Goal: Task Accomplishment & Management: Complete application form

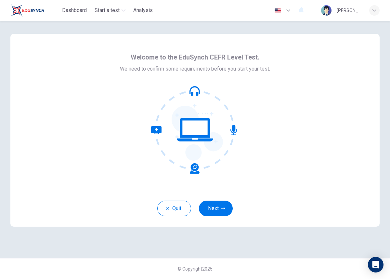
click at [215, 198] on div "Quit Next" at bounding box center [195, 208] width 370 height 37
click at [215, 202] on button "Next" at bounding box center [216, 209] width 34 height 16
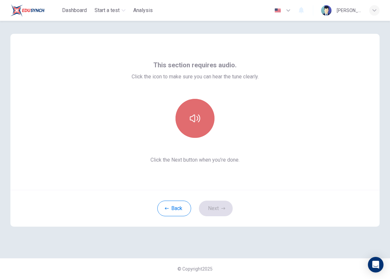
click at [197, 122] on icon "button" at bounding box center [195, 118] width 10 height 10
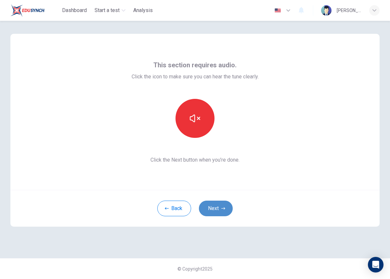
click at [227, 213] on button "Next" at bounding box center [216, 209] width 34 height 16
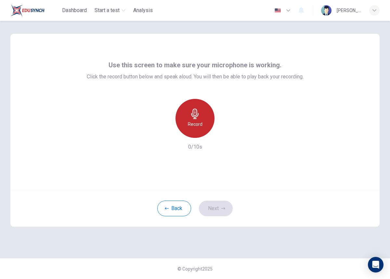
click at [199, 114] on icon "button" at bounding box center [195, 114] width 10 height 10
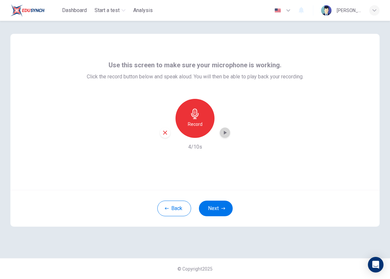
click at [224, 135] on icon "button" at bounding box center [225, 132] width 7 height 7
click at [228, 209] on button "Next" at bounding box center [216, 209] width 34 height 16
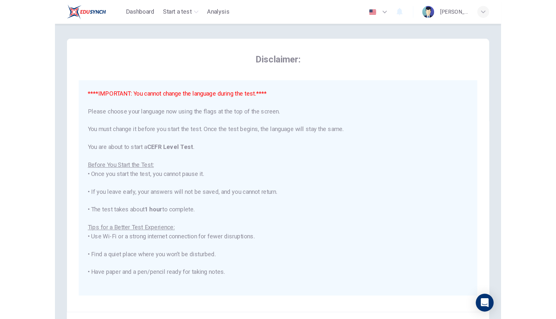
scroll to position [62, 0]
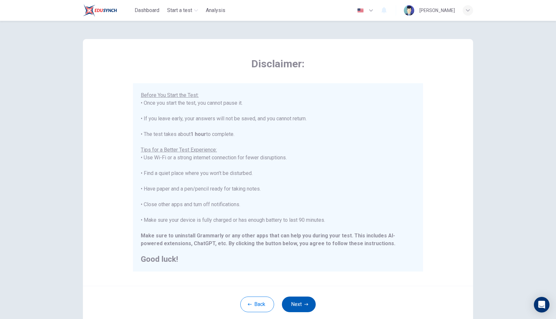
click at [297, 279] on button "Next" at bounding box center [299, 305] width 34 height 16
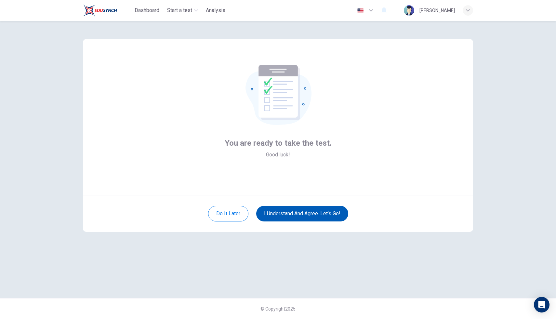
click at [304, 214] on button "I understand and agree. Let’s go!" at bounding box center [302, 214] width 92 height 16
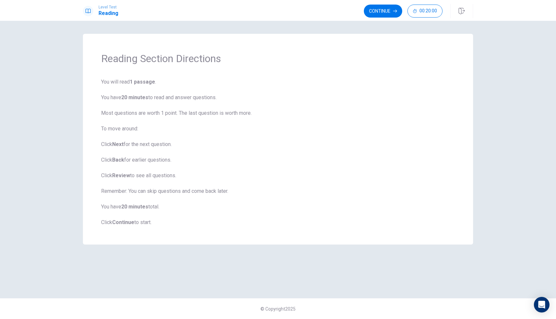
click at [121, 224] on b "Continue" at bounding box center [123, 222] width 22 height 6
click at [390, 14] on button "Continue" at bounding box center [383, 11] width 38 height 13
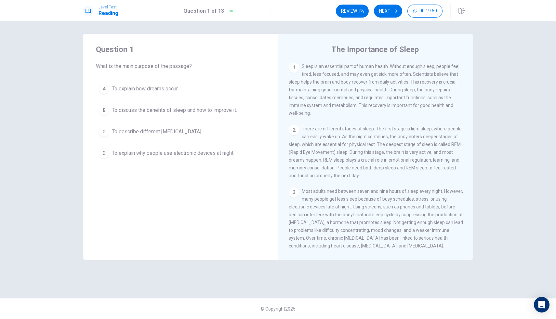
drag, startPoint x: 303, startPoint y: 66, endPoint x: 314, endPoint y: 70, distance: 11.5
click at [314, 70] on div "1 Sleep is an essential part of human health. Without enough sleep, people feel…" at bounding box center [376, 89] width 174 height 55
drag, startPoint x: 309, startPoint y: 67, endPoint x: 331, endPoint y: 58, distance: 23.8
click at [331, 64] on span "Sleep is an essential part of human health. Without enough sleep, people feel t…" at bounding box center [374, 90] width 171 height 52
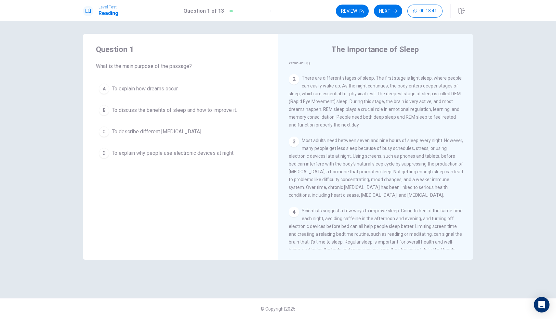
scroll to position [52, 0]
click at [305, 137] on span "Most adults need between seven and nine hours of sleep every night. However, ma…" at bounding box center [376, 167] width 174 height 60
drag, startPoint x: 302, startPoint y: 133, endPoint x: 312, endPoint y: 134, distance: 9.5
click at [312, 137] on span "Most adults need between seven and nine hours of sleep every night. However, ma…" at bounding box center [376, 167] width 174 height 60
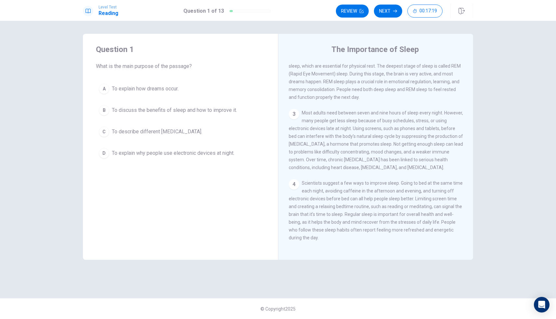
scroll to position [23, 0]
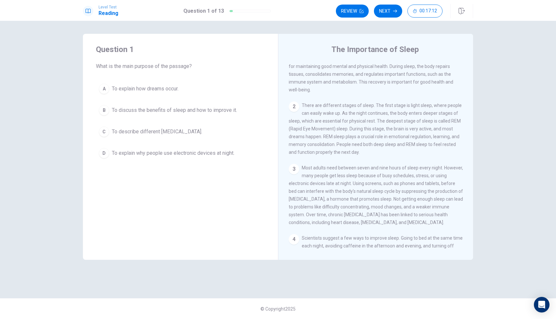
click at [192, 113] on span "To discuss the benefits of sleep and how to improve it." at bounding box center [174, 110] width 125 height 8
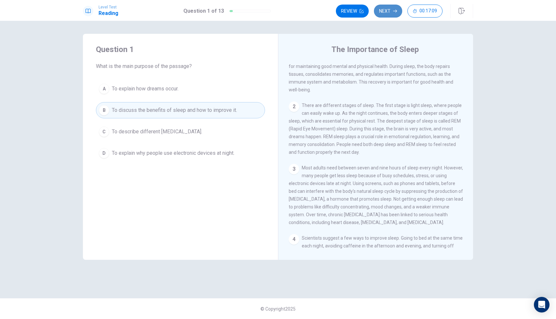
click at [384, 7] on button "Next" at bounding box center [388, 11] width 28 height 13
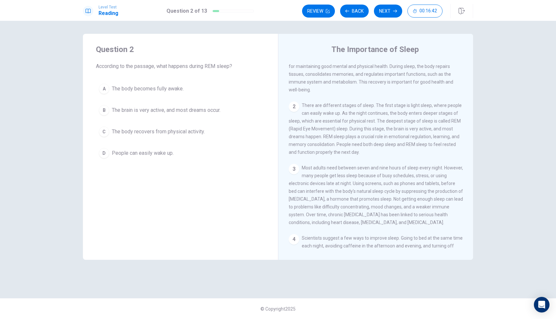
scroll to position [0, 0]
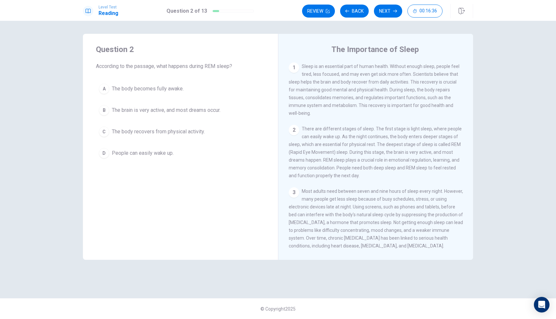
click at [390, 147] on span "There are different stages of sleep. The first stage is light sleep, where peop…" at bounding box center [375, 152] width 173 height 52
drag, startPoint x: 373, startPoint y: 165, endPoint x: 404, endPoint y: 164, distance: 31.2
click at [390, 164] on span "There are different stages of sleep. The first stage is light sleep, where peop…" at bounding box center [375, 152] width 173 height 52
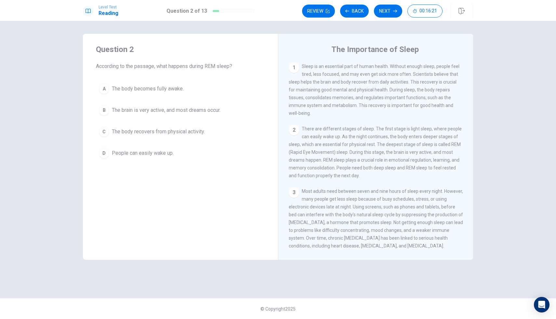
click at [390, 164] on span "There are different stages of sleep. The first stage is light sleep, where peop…" at bounding box center [375, 152] width 173 height 52
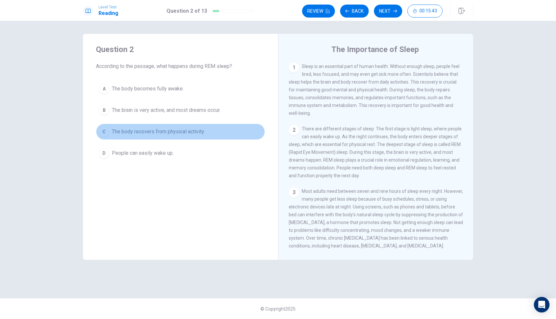
click at [189, 131] on span "The body recovers from physical activity." at bounding box center [158, 132] width 93 height 8
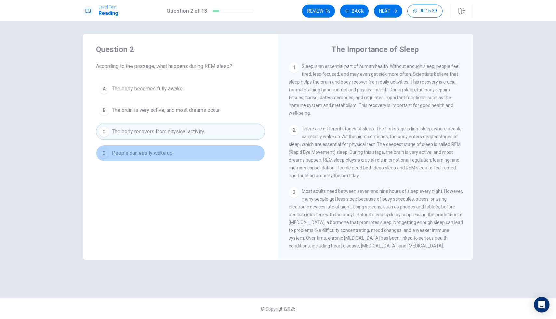
click at [176, 149] on button "D People can easily wake up." at bounding box center [180, 153] width 169 height 16
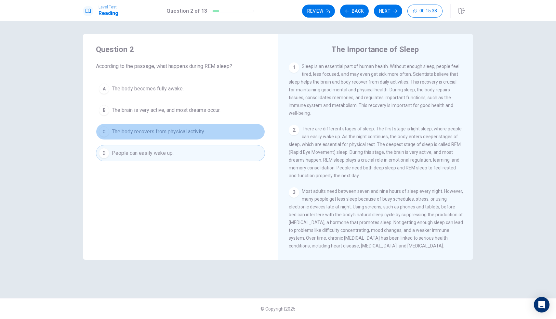
click at [183, 139] on button "C The body recovers from physical activity." at bounding box center [180, 132] width 169 height 16
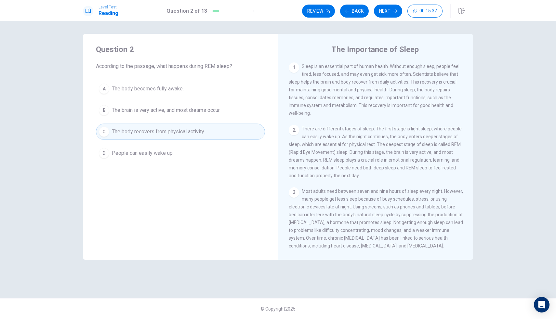
click at [183, 120] on div "A The body becomes fully awake. B The brain is very active, and most dreams occ…" at bounding box center [180, 121] width 169 height 81
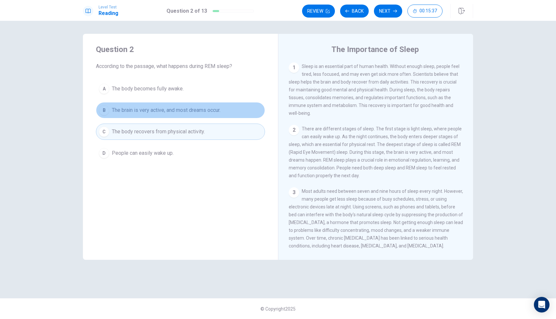
click at [183, 114] on span "The brain is very active, and most dreams occur." at bounding box center [166, 110] width 109 height 8
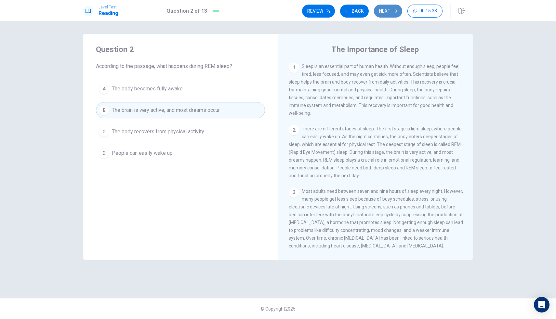
click at [379, 8] on button "Next" at bounding box center [388, 11] width 28 height 13
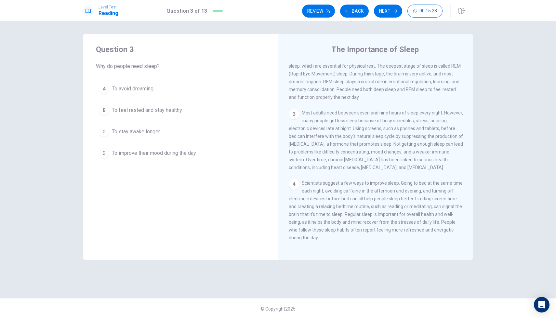
scroll to position [80, 0]
drag, startPoint x: 306, startPoint y: 127, endPoint x: 328, endPoint y: 133, distance: 22.3
click at [328, 133] on div "3 Most adults need between seven and nine hours of sleep every night. However, …" at bounding box center [376, 140] width 174 height 62
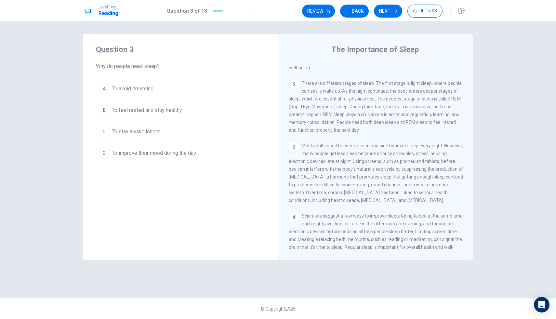
scroll to position [0, 0]
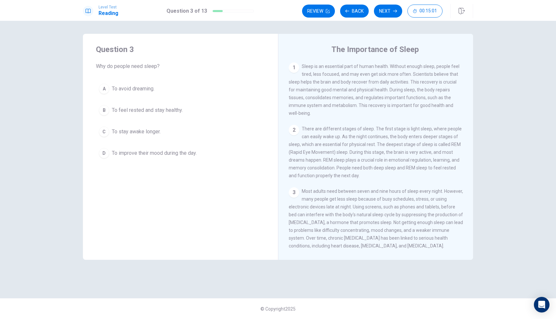
click at [216, 114] on button "B To feel rested and stay healthy." at bounding box center [180, 110] width 169 height 16
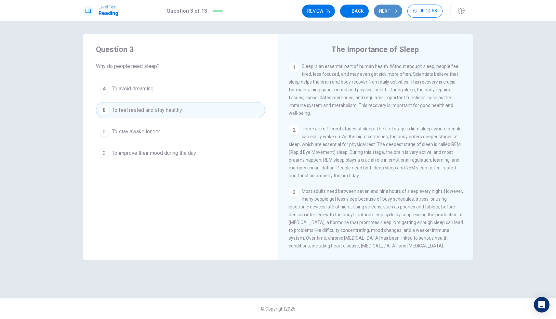
click at [388, 5] on button "Next" at bounding box center [388, 11] width 28 height 13
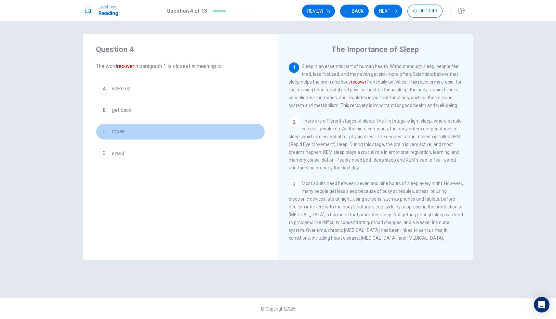
click at [175, 133] on button "C repair" at bounding box center [180, 132] width 169 height 16
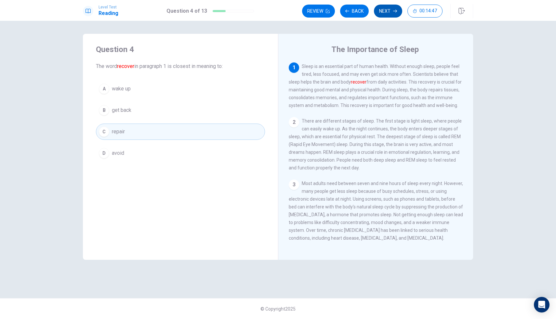
click at [390, 6] on button "Next" at bounding box center [388, 11] width 28 height 13
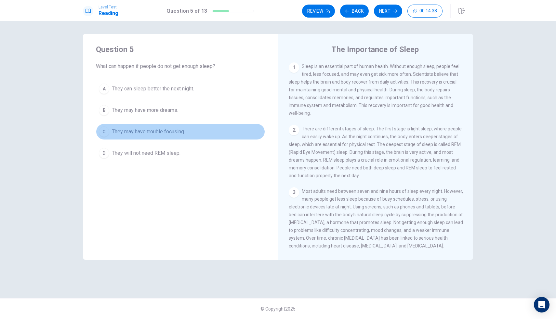
click at [169, 136] on button "C They may have trouble focusing." at bounding box center [180, 132] width 169 height 16
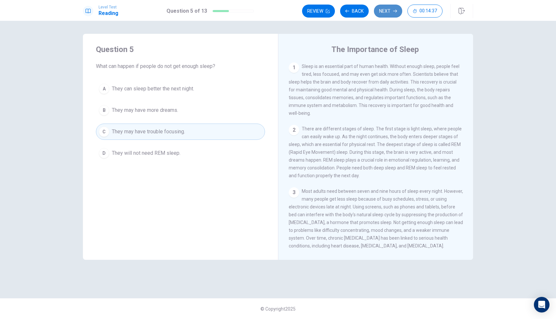
click at [389, 7] on button "Next" at bounding box center [388, 11] width 28 height 13
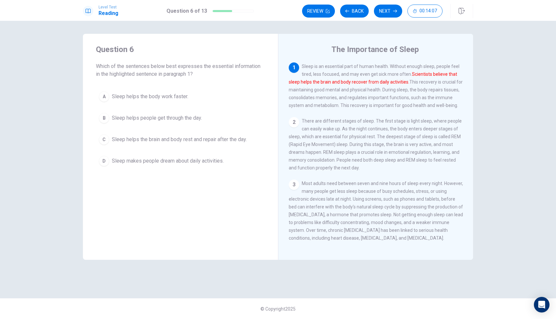
click at [212, 121] on button "B Sleep helps people get through the day." at bounding box center [180, 118] width 169 height 16
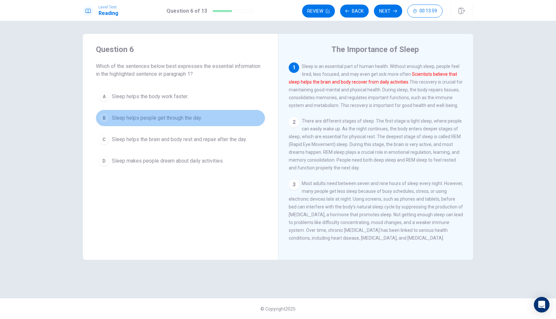
click at [191, 118] on span "Sleep helps people get through the day." at bounding box center [157, 118] width 90 height 8
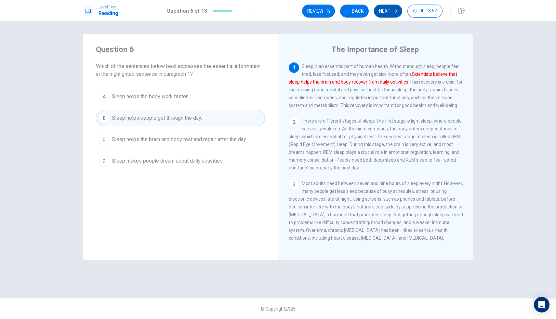
click at [387, 8] on button "Next" at bounding box center [388, 11] width 28 height 13
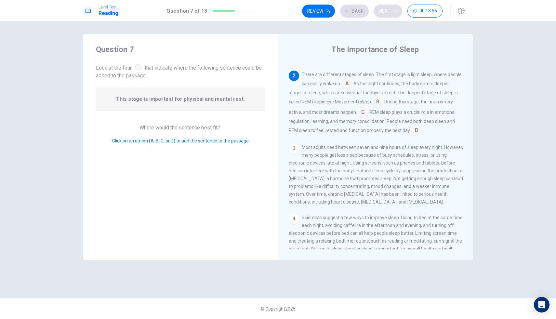
scroll to position [57, 0]
click at [241, 98] on span "This stage is important for physical and mental rest." at bounding box center [180, 99] width 129 height 8
click at [344, 11] on button "Back" at bounding box center [354, 11] width 29 height 13
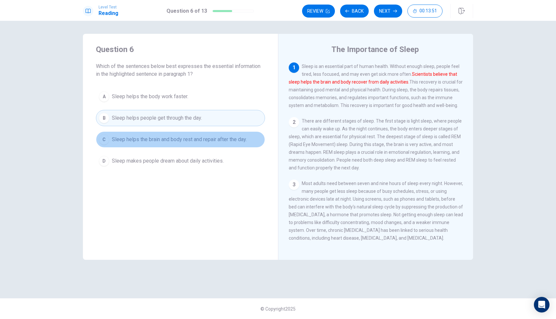
click at [202, 141] on span "Sleep helps the brain and body rest and repair after the day." at bounding box center [179, 140] width 135 height 8
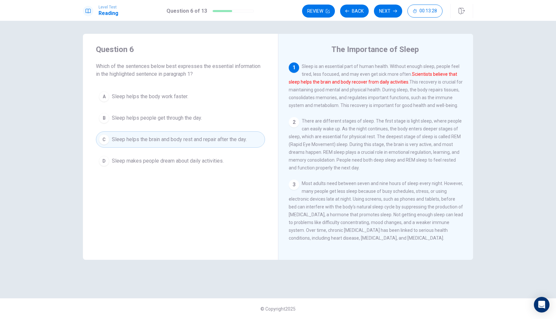
click at [208, 137] on span "Sleep helps the brain and body rest and repair after the day." at bounding box center [179, 140] width 135 height 8
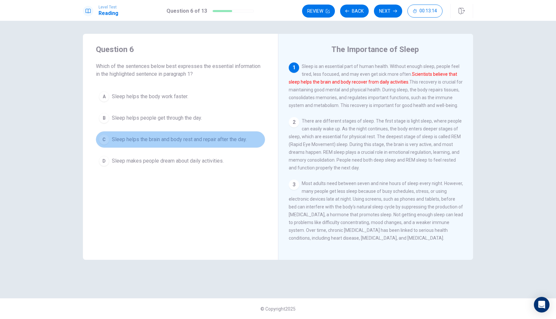
click at [195, 138] on span "Sleep helps the brain and body rest and repair after the day." at bounding box center [179, 140] width 135 height 8
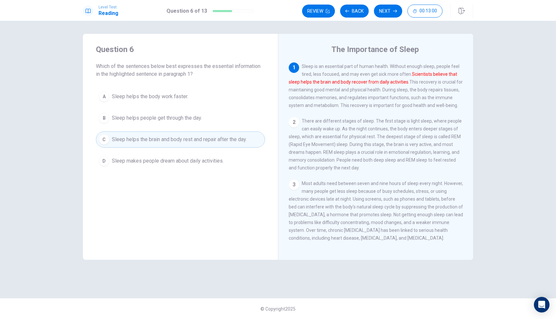
click at [182, 145] on button "C Sleep helps the brain and body rest and repair after the day." at bounding box center [180, 139] width 169 height 16
click at [390, 7] on button "Next" at bounding box center [388, 11] width 28 height 13
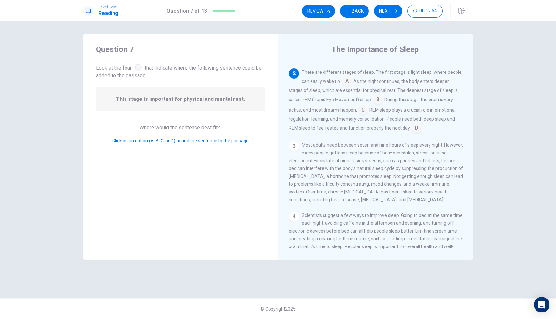
click at [217, 108] on div "This stage is important for physical and mental rest." at bounding box center [180, 99] width 169 height 23
click at [199, 143] on span "Click on an option (A, B, C, or D) to add the sentence to the passage" at bounding box center [180, 140] width 137 height 5
click at [345, 77] on input at bounding box center [347, 82] width 10 height 10
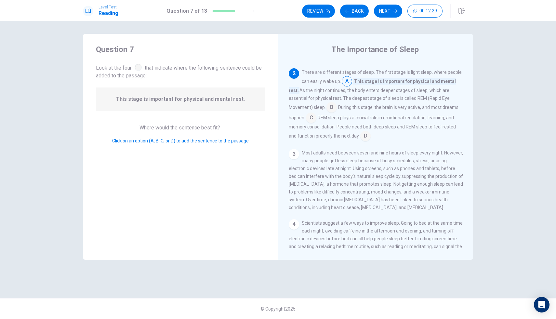
drag, startPoint x: 233, startPoint y: 99, endPoint x: 292, endPoint y: 101, distance: 59.2
click at [292, 101] on div "Question 7 Look at the four that indicate where the following sentence could be…" at bounding box center [278, 147] width 390 height 226
click at [327, 103] on input at bounding box center [332, 108] width 10 height 10
click at [352, 131] on input at bounding box center [357, 136] width 10 height 10
click at [378, 95] on input at bounding box center [378, 100] width 10 height 10
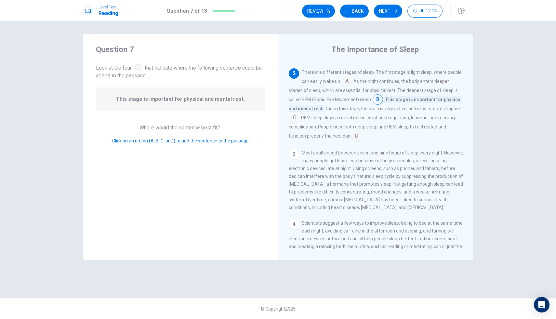
click at [352, 131] on input at bounding box center [357, 136] width 10 height 10
click at [363, 105] on input at bounding box center [363, 110] width 10 height 10
click at [388, 4] on div "Review Back Next 00:12:05" at bounding box center [387, 11] width 171 height 14
click at [388, 6] on button "Next" at bounding box center [388, 11] width 28 height 13
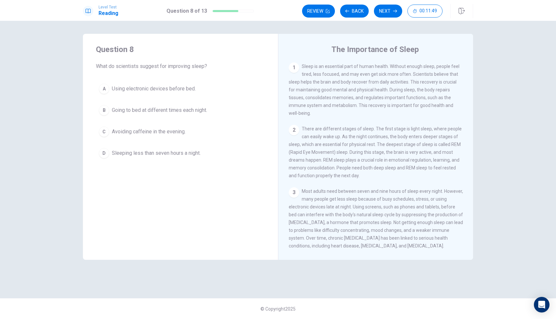
click at [152, 131] on span "Avoiding caffeine in the evening." at bounding box center [149, 132] width 74 height 8
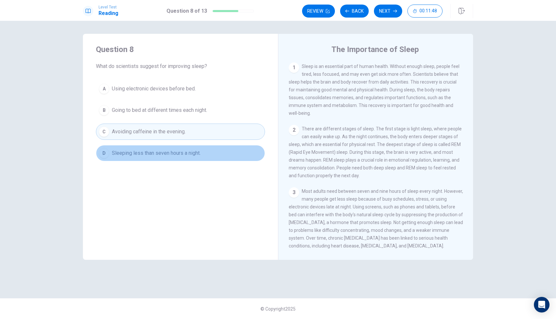
click at [151, 155] on span "Sleeping less than seven hours a night." at bounding box center [156, 153] width 89 height 8
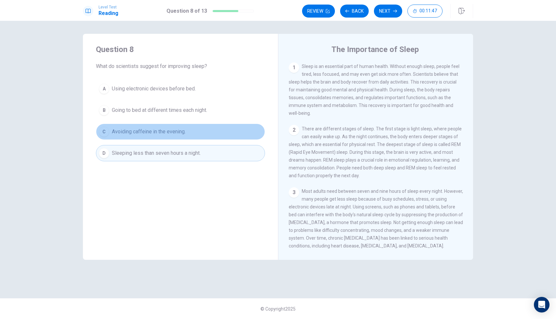
click at [159, 132] on span "Avoiding caffeine in the evening." at bounding box center [149, 132] width 74 height 8
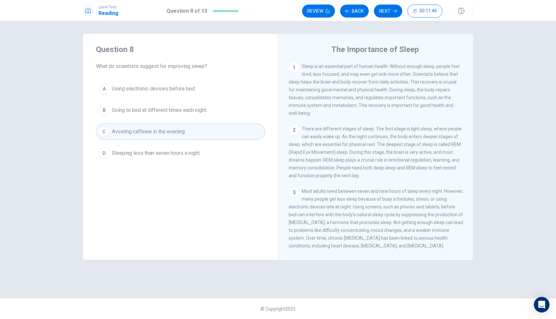
click at [388, 2] on div "Level Test Reading Question 8 of 13 Review Back Next 00:11:46" at bounding box center [278, 10] width 556 height 21
click at [388, 4] on div "Review Back Next 00:11:45" at bounding box center [387, 11] width 171 height 14
click at [388, 5] on button "Next" at bounding box center [388, 11] width 28 height 13
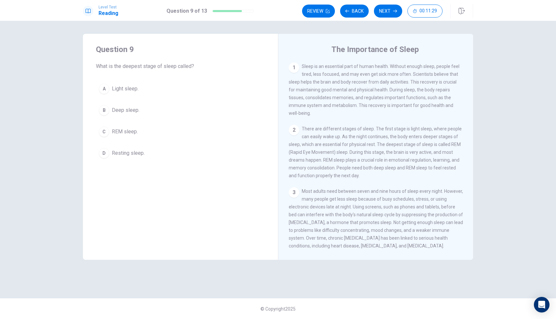
click at [135, 89] on span "Light sleep." at bounding box center [125, 89] width 27 height 8
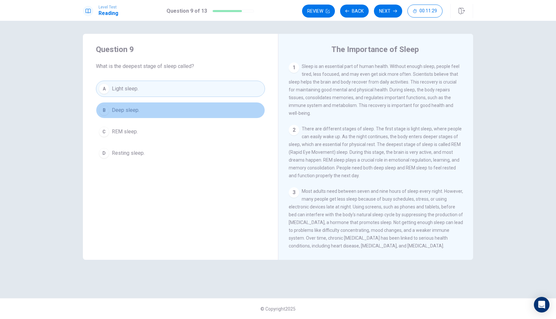
click at [133, 104] on button "B Deep sleep." at bounding box center [180, 110] width 169 height 16
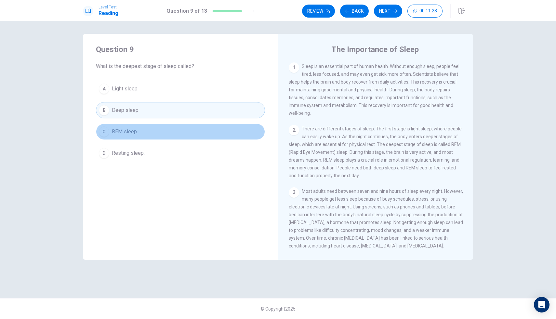
click at [127, 126] on button "C REM sleep." at bounding box center [180, 132] width 169 height 16
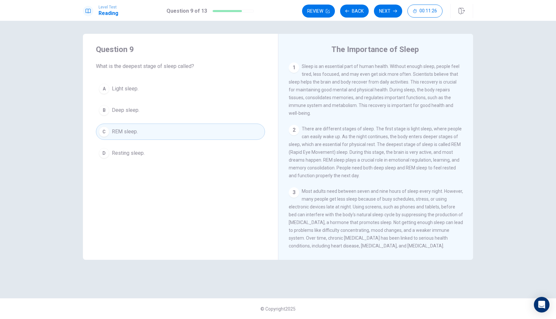
click at [390, 11] on div "Review Back Next 00:11:26" at bounding box center [372, 11] width 141 height 13
click at [390, 13] on button "Next" at bounding box center [388, 11] width 28 height 13
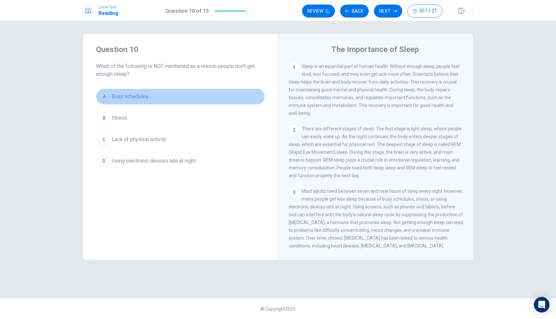
click at [143, 104] on button "A Busy schedules." at bounding box center [180, 96] width 169 height 16
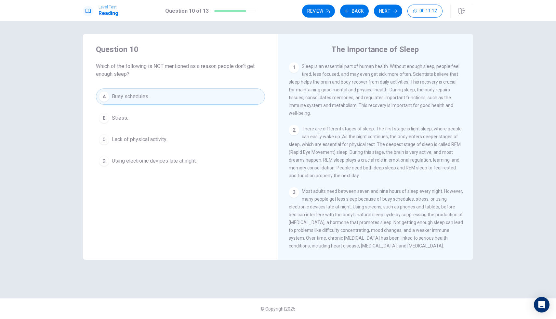
click at [326, 196] on span "Most adults need between seven and nine hours of sleep every night. However, ma…" at bounding box center [376, 219] width 174 height 60
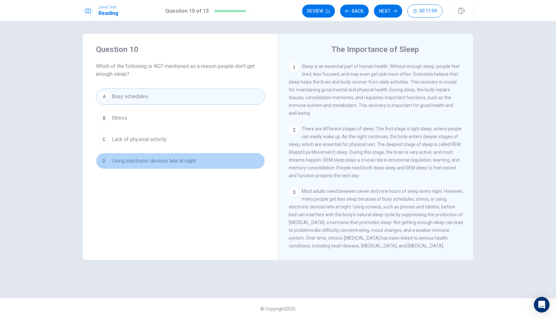
click at [229, 163] on button "D Using electronic devices late at night." at bounding box center [180, 161] width 169 height 16
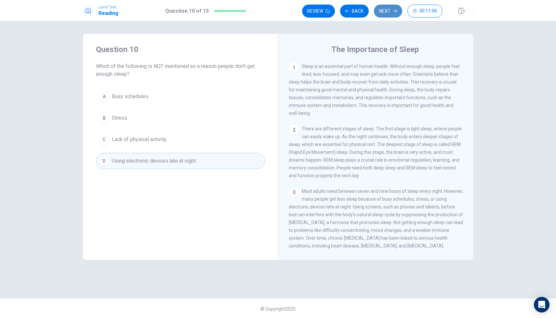
click at [390, 13] on button "Next" at bounding box center [388, 11] width 28 height 13
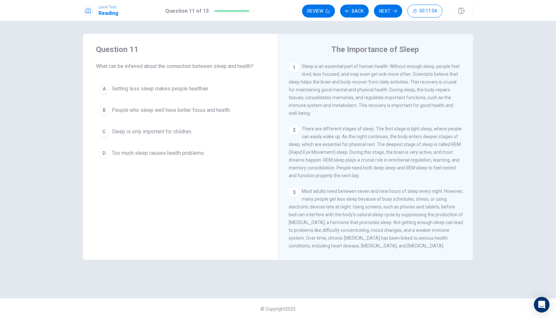
click at [172, 91] on span "Getting less sleep makes people healthier." at bounding box center [160, 89] width 97 height 8
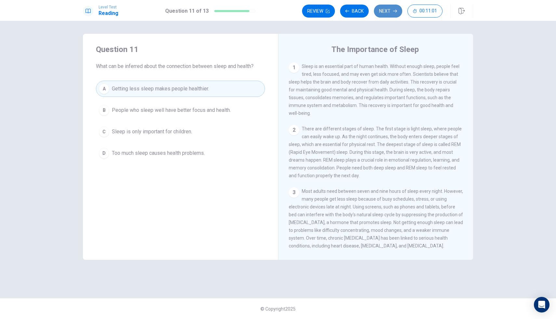
click at [385, 11] on button "Next" at bounding box center [388, 11] width 28 height 13
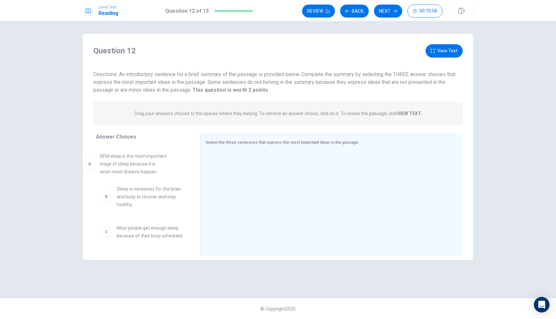
drag, startPoint x: 172, startPoint y: 163, endPoint x: 158, endPoint y: 164, distance: 14.0
click at [390, 46] on button "View Text" at bounding box center [444, 50] width 37 height 13
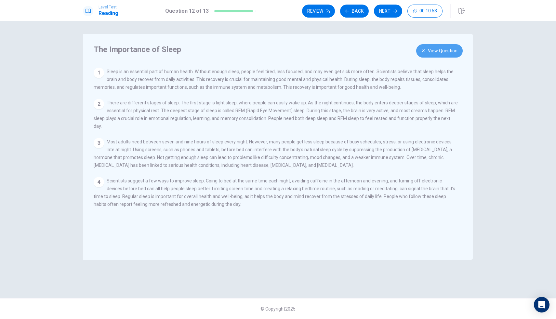
click at [390, 46] on button "View Question" at bounding box center [439, 50] width 47 height 13
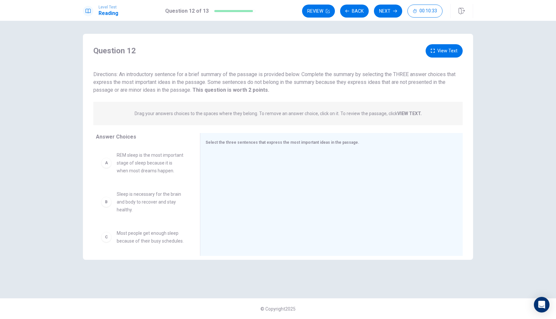
click at [150, 183] on div "A REM sleep is the most important stage of sleep because it is when most dreams…" at bounding box center [143, 196] width 94 height 100
click at [153, 201] on span "Sleep is necessary for the brain and body to recover and stay healthy." at bounding box center [151, 201] width 68 height 23
click at [153, 200] on span "Sleep is necessary for the brain and body to recover and stay healthy." at bounding box center [151, 201] width 68 height 23
drag, startPoint x: 153, startPoint y: 197, endPoint x: 259, endPoint y: 163, distance: 111.6
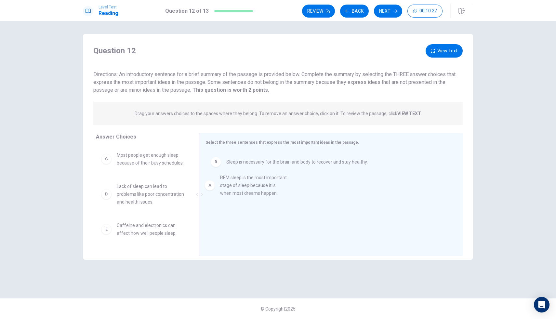
drag, startPoint x: 108, startPoint y: 165, endPoint x: 223, endPoint y: 189, distance: 117.3
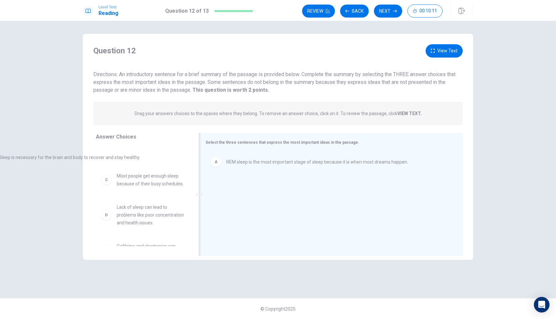
drag, startPoint x: 274, startPoint y: 188, endPoint x: 50, endPoint y: 158, distance: 225.9
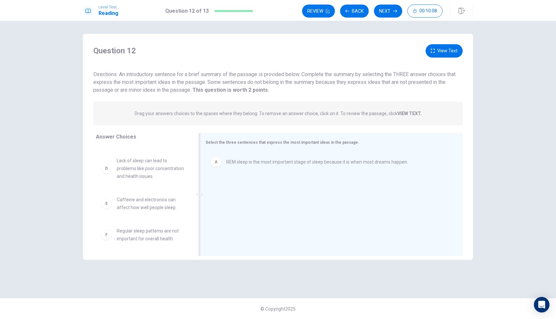
scroll to position [66, 0]
drag, startPoint x: 131, startPoint y: 207, endPoint x: 244, endPoint y: 188, distance: 114.7
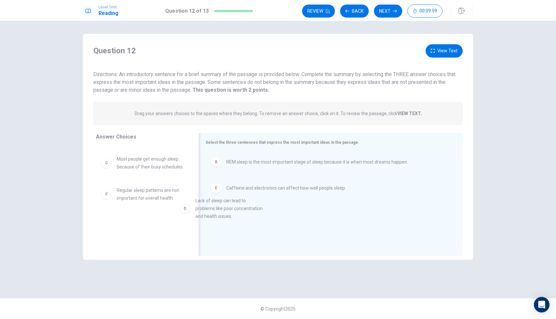
drag, startPoint x: 120, startPoint y: 187, endPoint x: 200, endPoint y: 199, distance: 81.6
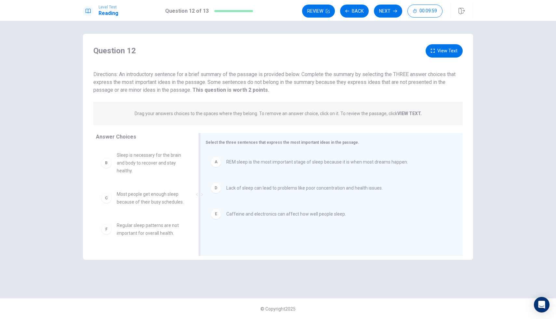
scroll to position [0, 0]
click at [383, 11] on button "Next" at bounding box center [388, 11] width 28 height 13
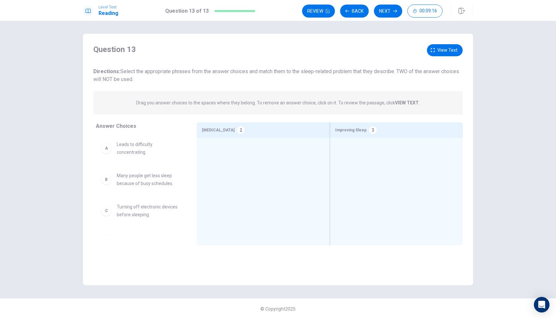
click at [129, 155] on span "Leads to difficulty concentrating." at bounding box center [149, 149] width 64 height 16
drag, startPoint x: 130, startPoint y: 218, endPoint x: 351, endPoint y: 172, distance: 225.9
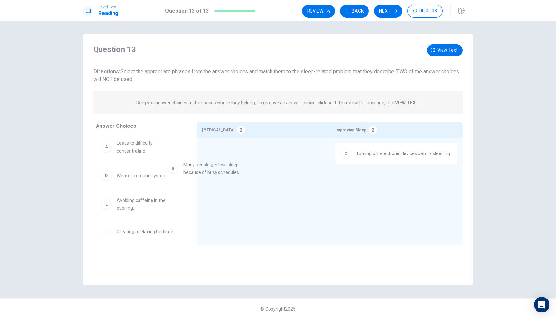
drag, startPoint x: 119, startPoint y: 183, endPoint x: 209, endPoint y: 165, distance: 91.0
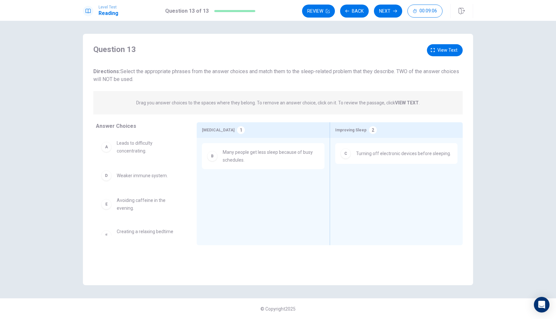
scroll to position [0, 0]
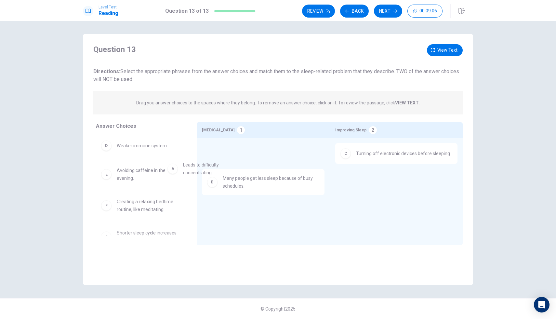
drag, startPoint x: 130, startPoint y: 151, endPoint x: 235, endPoint y: 182, distance: 109.4
click at [156, 157] on div "D Weaker immune system. E Avoiding caffeine in the evening. F Creating a relaxi…" at bounding box center [141, 185] width 90 height 100
click at [161, 156] on div "D Weaker immune system. E Avoiding caffeine in the evening. F Creating a relaxi…" at bounding box center [141, 185] width 90 height 100
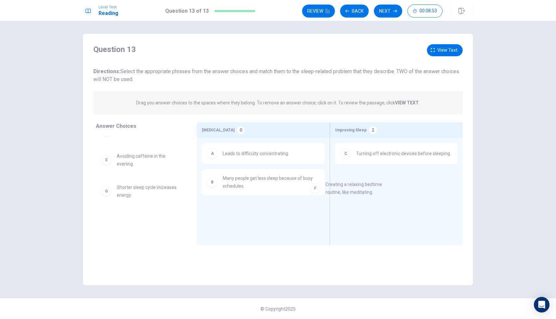
drag, startPoint x: 150, startPoint y: 191, endPoint x: 362, endPoint y: 188, distance: 211.8
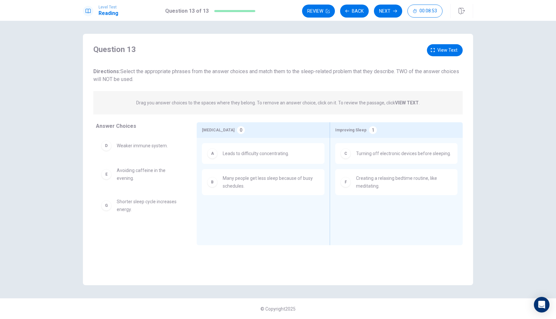
scroll to position [0, 0]
click at [142, 182] on div "D Weaker immune system. E Avoiding caffeine in the evening. G Shorter sleep cyc…" at bounding box center [141, 185] width 90 height 100
drag, startPoint x: 126, startPoint y: 182, endPoint x: 105, endPoint y: 177, distance: 21.7
click at [105, 177] on div "D Weaker immune system. G Shorter sleep cycle increases energy." at bounding box center [141, 185] width 90 height 100
drag, startPoint x: 105, startPoint y: 177, endPoint x: 141, endPoint y: 173, distance: 36.3
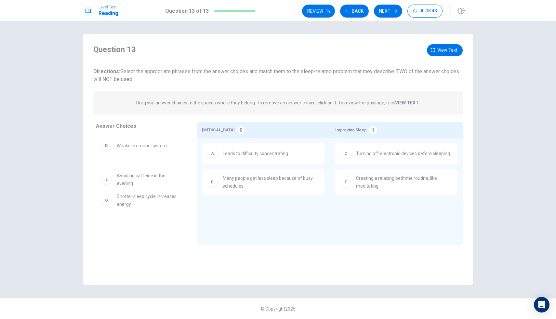
click at [141, 174] on div "D Weaker immune system. G Shorter sleep cycle increases energy." at bounding box center [141, 185] width 90 height 100
click at [143, 174] on div "D Weaker immune system. G Shorter sleep cycle increases energy." at bounding box center [141, 185] width 90 height 100
drag, startPoint x: 143, startPoint y: 173, endPoint x: 205, endPoint y: 173, distance: 61.8
click at [146, 173] on div "D Weaker immune system. G Shorter sleep cycle increases energy." at bounding box center [141, 185] width 90 height 100
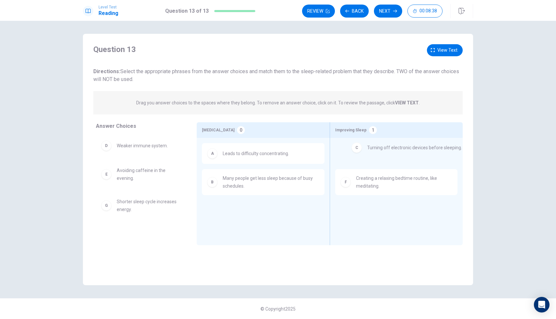
drag, startPoint x: 369, startPoint y: 158, endPoint x: 378, endPoint y: 153, distance: 10.2
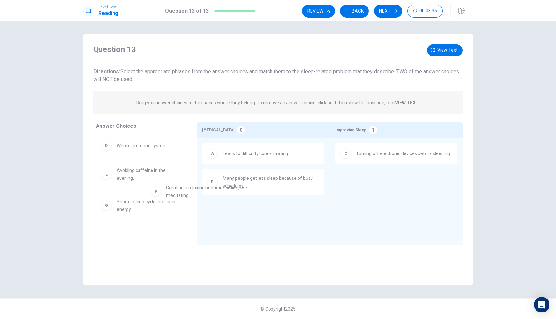
drag, startPoint x: 363, startPoint y: 185, endPoint x: 171, endPoint y: 195, distance: 192.5
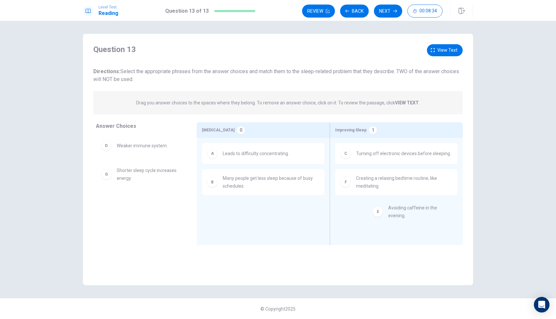
drag, startPoint x: 113, startPoint y: 178, endPoint x: 384, endPoint y: 217, distance: 274.1
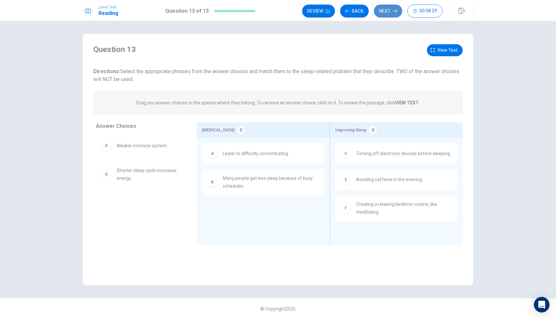
click at [386, 10] on button "Next" at bounding box center [388, 11] width 28 height 13
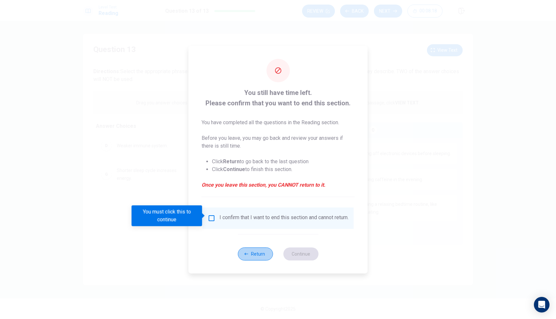
click at [246, 253] on button "Return" at bounding box center [255, 254] width 35 height 13
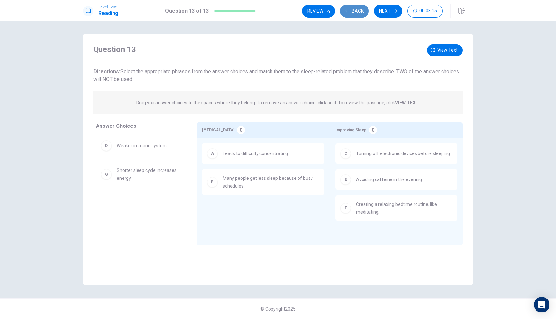
click at [354, 15] on button "Back" at bounding box center [354, 11] width 29 height 13
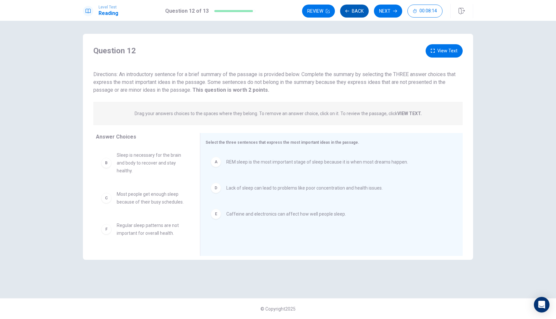
click at [355, 16] on button "Back" at bounding box center [354, 11] width 29 height 13
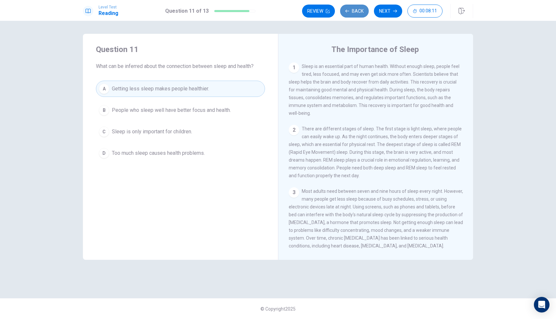
click at [355, 16] on button "Back" at bounding box center [354, 11] width 29 height 13
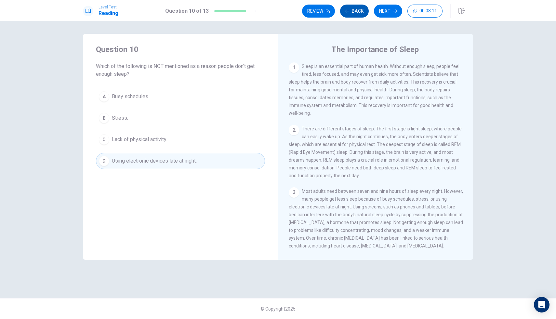
click at [355, 16] on button "Back" at bounding box center [354, 11] width 29 height 13
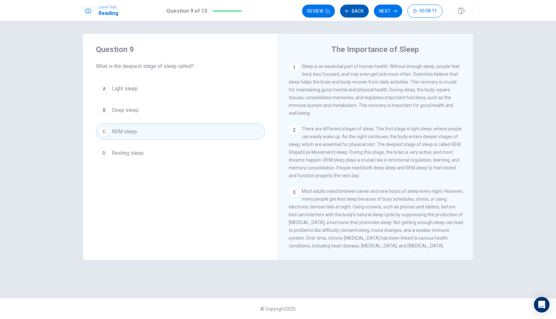
click at [355, 16] on button "Back" at bounding box center [354, 11] width 29 height 13
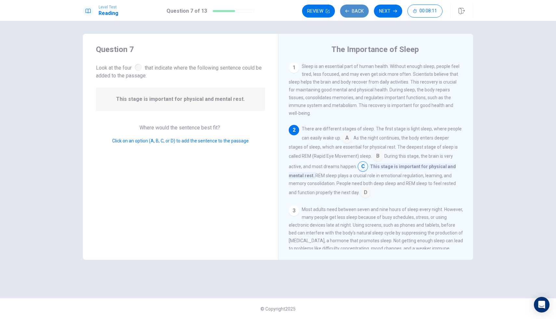
click at [355, 16] on button "Back" at bounding box center [354, 11] width 29 height 13
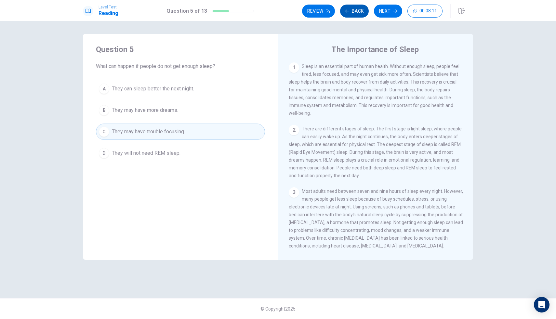
click at [355, 16] on button "Back" at bounding box center [354, 11] width 29 height 13
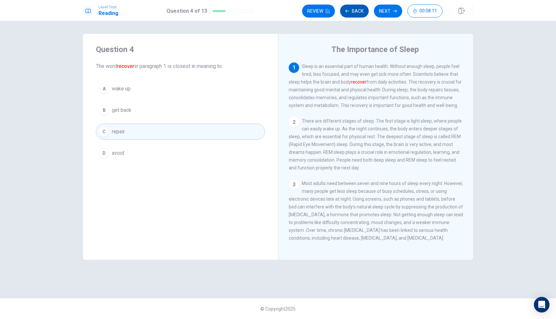
click at [355, 16] on button "Back" at bounding box center [354, 11] width 29 height 13
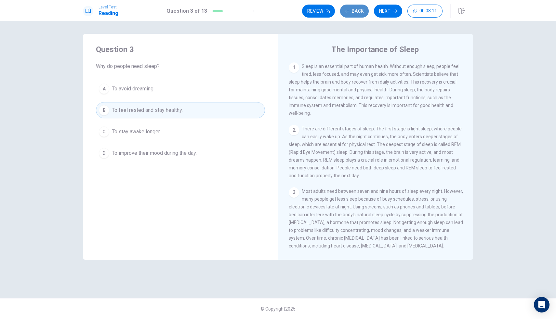
click at [355, 16] on button "Back" at bounding box center [354, 11] width 29 height 13
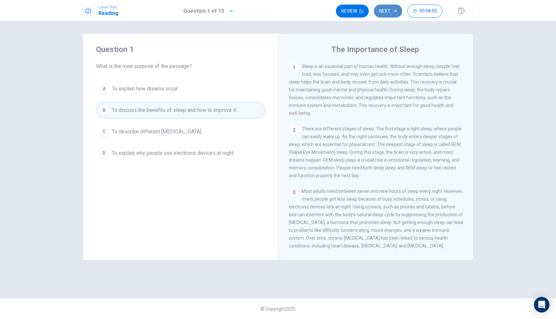
click at [389, 15] on button "Next" at bounding box center [388, 11] width 28 height 13
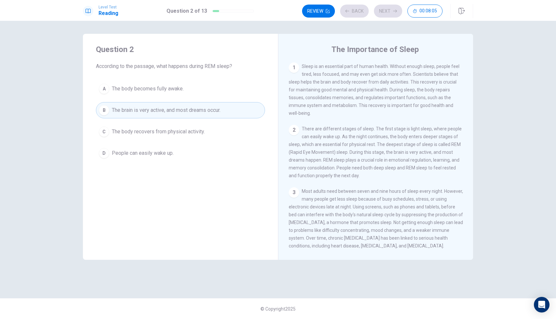
click at [388, 14] on div "Review Back Next 00:08:05" at bounding box center [372, 11] width 141 height 13
click at [389, 14] on button "Next" at bounding box center [388, 11] width 28 height 13
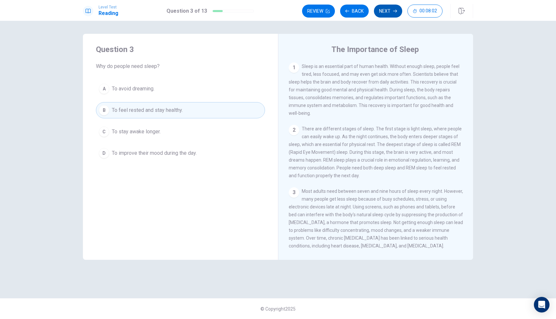
click at [389, 15] on button "Next" at bounding box center [388, 11] width 28 height 13
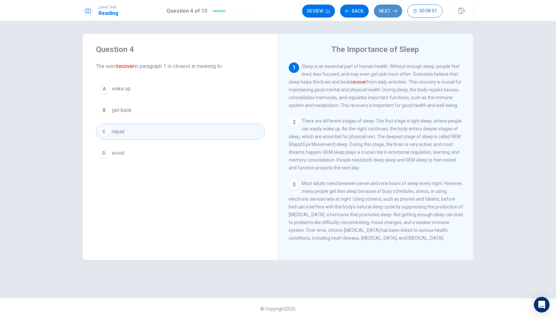
click at [389, 15] on button "Next" at bounding box center [388, 11] width 28 height 13
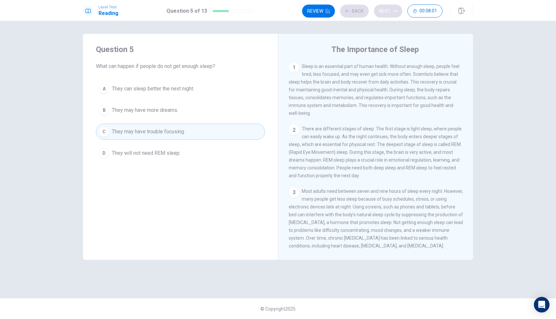
click at [389, 15] on div "Review Back Next 00:08:01" at bounding box center [372, 11] width 141 height 13
click at [389, 15] on div "Review Back Next 00:08:00" at bounding box center [372, 11] width 141 height 13
click at [389, 15] on button "Next" at bounding box center [388, 11] width 28 height 13
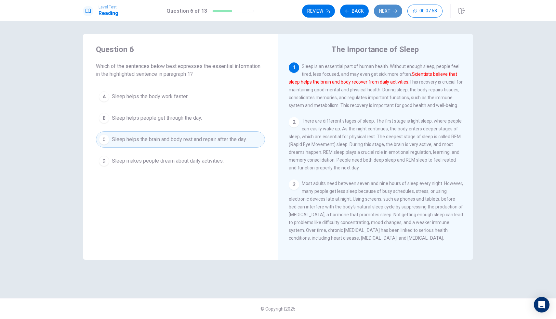
click at [389, 15] on button "Next" at bounding box center [388, 11] width 28 height 13
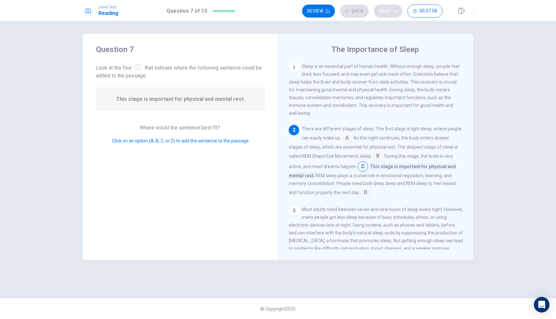
scroll to position [57, 0]
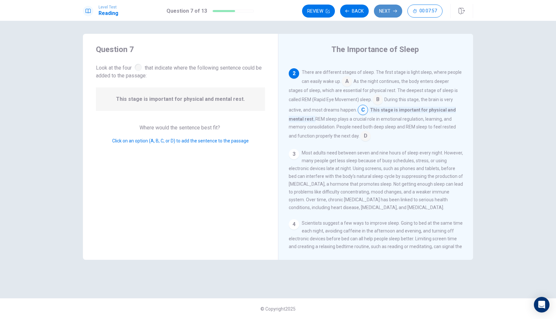
click at [389, 15] on button "Next" at bounding box center [388, 11] width 28 height 13
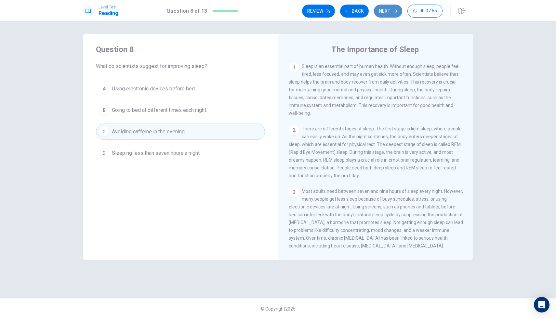
click at [389, 15] on button "Next" at bounding box center [388, 11] width 28 height 13
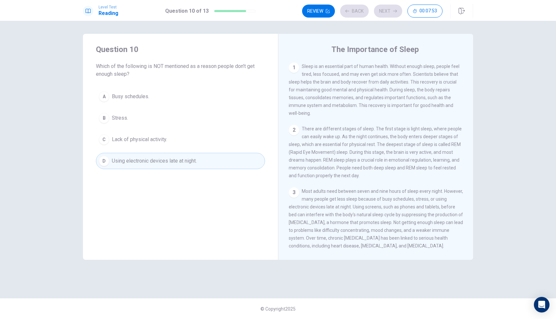
click at [389, 16] on div "Review Back Next 00:07:53" at bounding box center [372, 11] width 141 height 13
click at [389, 16] on button "Next" at bounding box center [388, 11] width 28 height 13
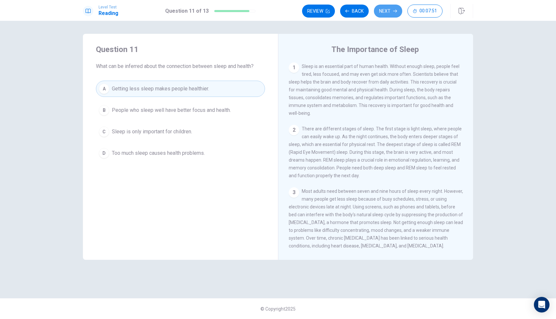
click at [389, 16] on button "Next" at bounding box center [388, 11] width 28 height 13
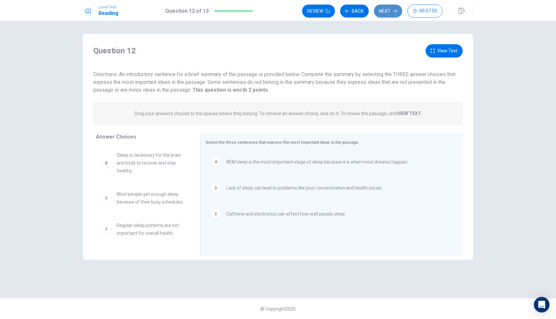
click at [389, 16] on button "Next" at bounding box center [388, 11] width 28 height 13
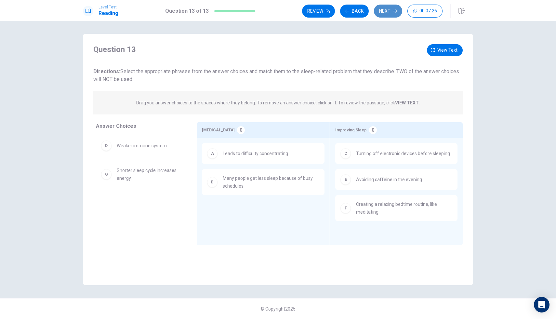
click at [390, 9] on icon "button" at bounding box center [395, 11] width 4 height 4
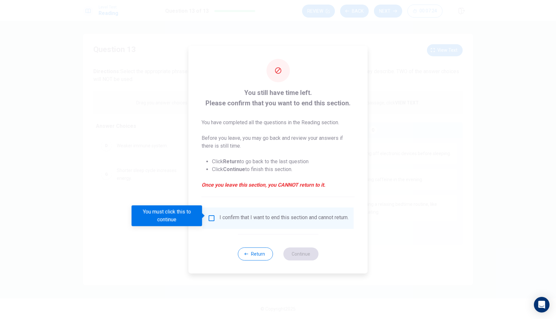
click at [210, 214] on input "You must click this to continue" at bounding box center [212, 218] width 8 height 8
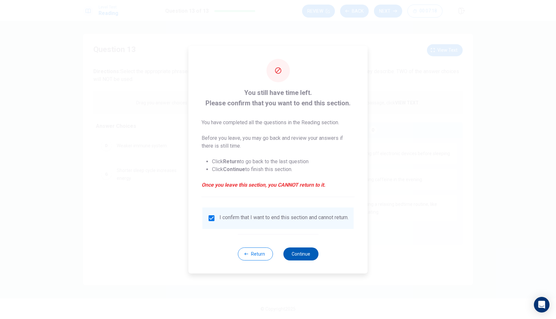
click at [302, 253] on button "Continue" at bounding box center [300, 254] width 35 height 13
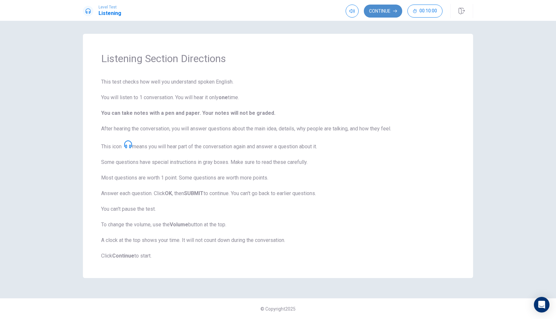
click at [384, 13] on button "Continue" at bounding box center [383, 11] width 38 height 13
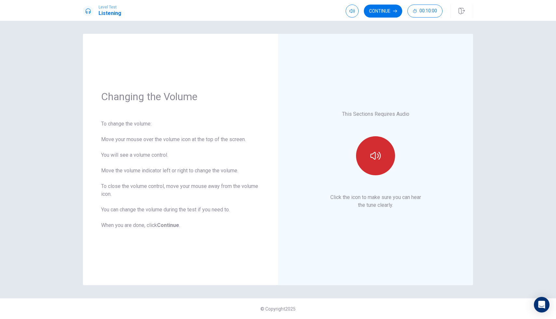
click at [375, 172] on button "button" at bounding box center [375, 155] width 39 height 39
click at [385, 13] on button "Continue" at bounding box center [383, 11] width 38 height 13
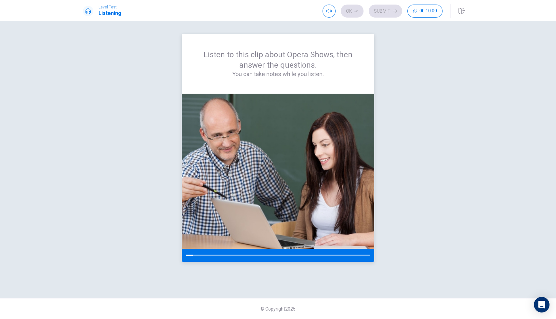
click at [309, 77] on h4 "You can take notes while you listen." at bounding box center [277, 74] width 161 height 8
click at [309, 78] on h4 "You can take notes while you listen." at bounding box center [277, 74] width 161 height 8
drag, startPoint x: 213, startPoint y: 250, endPoint x: 213, endPoint y: 254, distance: 4.2
click at [213, 251] on div at bounding box center [278, 255] width 193 height 13
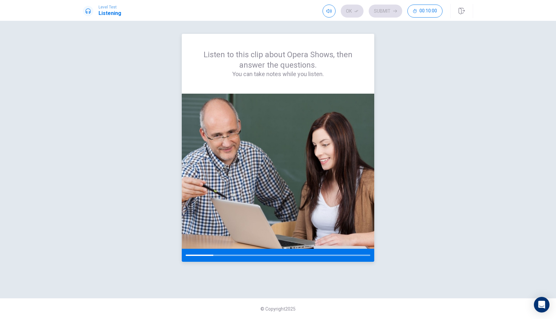
drag, startPoint x: 213, startPoint y: 254, endPoint x: 198, endPoint y: 256, distance: 15.0
click at [198, 256] on div at bounding box center [278, 255] width 193 height 13
click at [291, 255] on div at bounding box center [278, 255] width 185 height 1
click at [368, 256] on div at bounding box center [277, 255] width 183 height 1
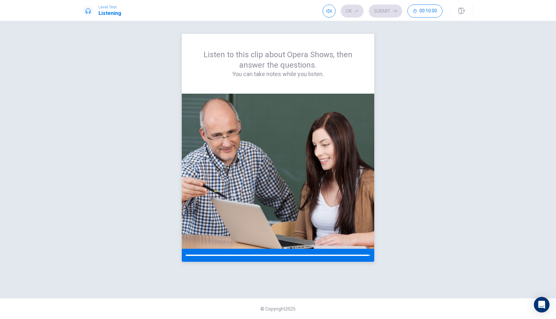
click at [368, 256] on div at bounding box center [277, 255] width 183 height 1
click at [368, 256] on div at bounding box center [278, 255] width 184 height 1
click at [372, 256] on div at bounding box center [278, 255] width 193 height 13
click at [369, 255] on div at bounding box center [278, 255] width 184 height 1
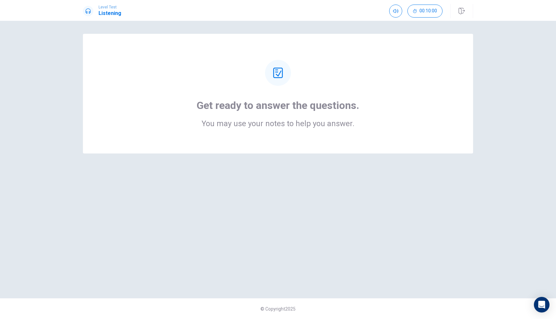
click at [282, 70] on icon at bounding box center [278, 73] width 10 height 10
click at [288, 101] on h1 "Get ready to answer the questions." at bounding box center [278, 105] width 163 height 13
click at [287, 118] on div "Get ready to answer the questions. You may use your notes to help you answer." at bounding box center [278, 113] width 163 height 29
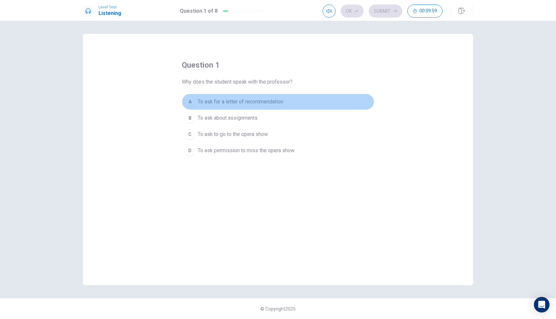
click at [251, 104] on span "To ask for a letter of recommendation" at bounding box center [241, 102] width 86 height 8
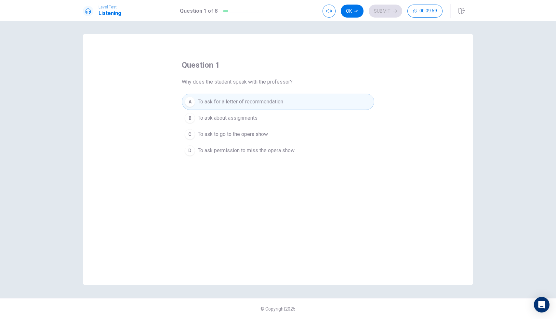
click at [250, 119] on span "To ask about assignments" at bounding box center [228, 118] width 60 height 8
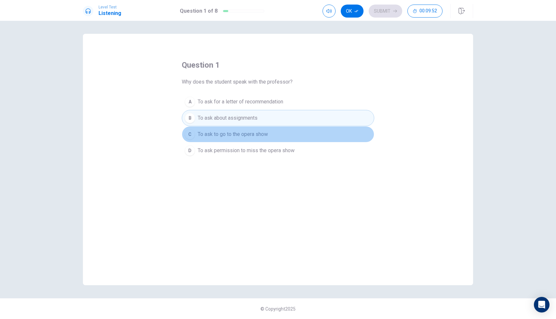
click at [249, 141] on button "C To ask to go to the opera show" at bounding box center [278, 134] width 193 height 16
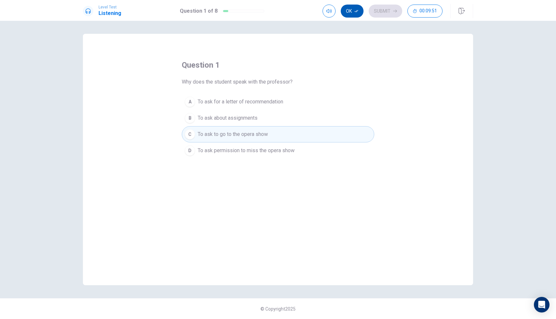
click at [351, 10] on button "Ok" at bounding box center [352, 11] width 23 height 13
click at [348, 11] on div "Ok Submit 00:09:45" at bounding box center [383, 11] width 120 height 13
click at [390, 12] on button "Submit" at bounding box center [386, 11] width 34 height 13
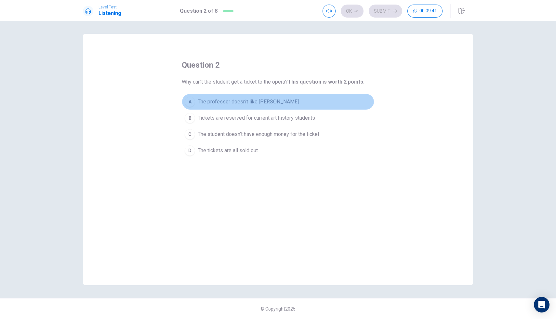
click at [238, 105] on span "The professor doesn't like [PERSON_NAME]" at bounding box center [248, 102] width 101 height 8
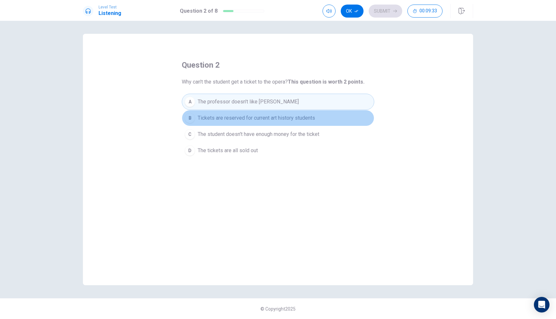
click at [226, 123] on button "B Tickets are reserved for current art history students" at bounding box center [278, 118] width 193 height 16
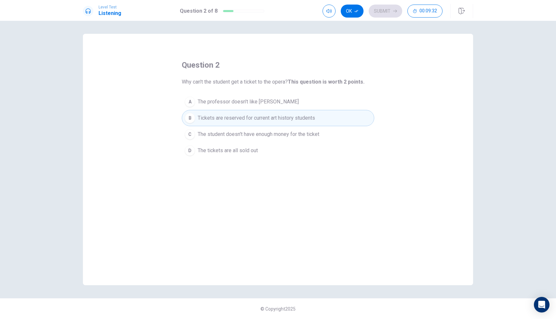
click at [226, 130] on button "C The student doesn't have enough money for the ticket" at bounding box center [278, 134] width 193 height 16
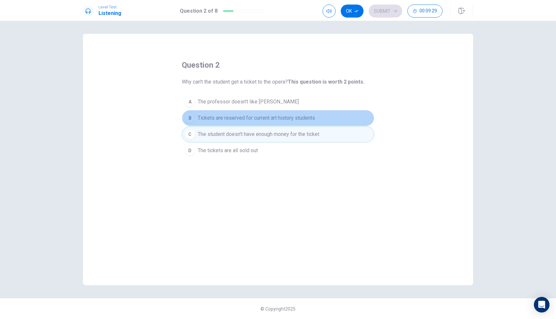
click at [236, 113] on button "B Tickets are reserved for current art history students" at bounding box center [278, 118] width 193 height 16
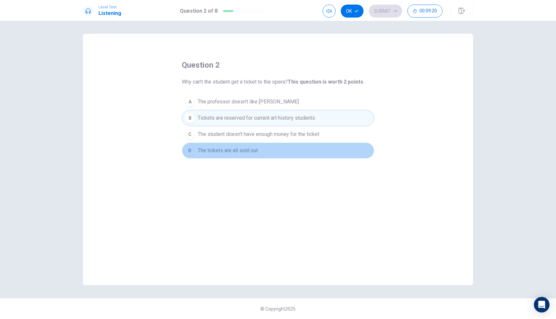
click at [305, 156] on button "D The tickets are all sold out" at bounding box center [278, 150] width 193 height 16
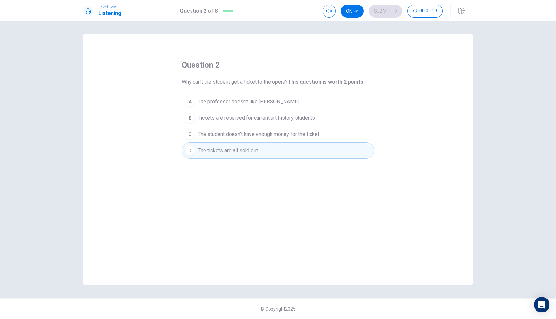
click at [311, 127] on button "C The student doesn't have enough money for the ticket" at bounding box center [278, 134] width 193 height 16
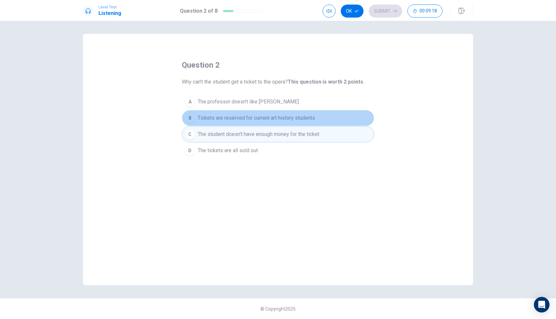
click at [319, 120] on button "B Tickets are reserved for current art history students" at bounding box center [278, 118] width 193 height 16
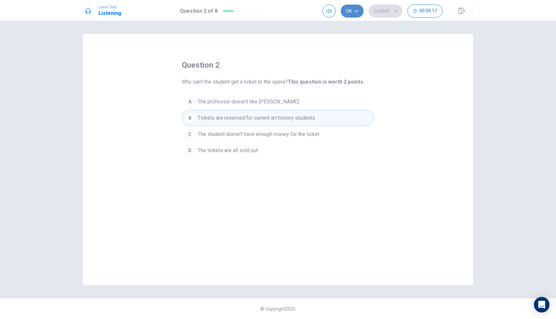
click at [354, 8] on button "Ok" at bounding box center [352, 11] width 23 height 13
click at [384, 13] on button "Submit" at bounding box center [386, 11] width 34 height 13
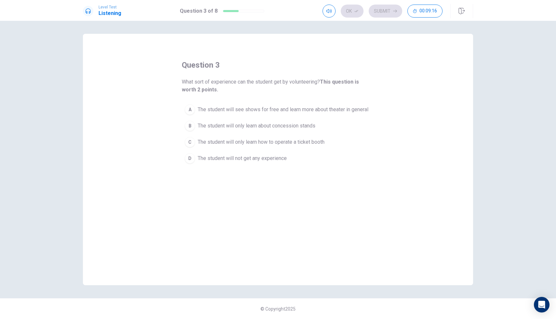
click at [255, 107] on span "The student will see shows for free and learn more about theater in general" at bounding box center [283, 110] width 171 height 8
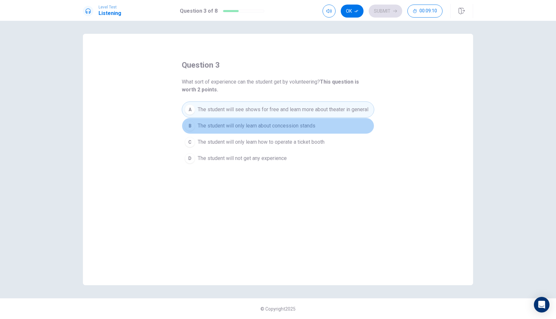
click at [286, 130] on button "B The student will only learn about concession stands" at bounding box center [278, 126] width 193 height 16
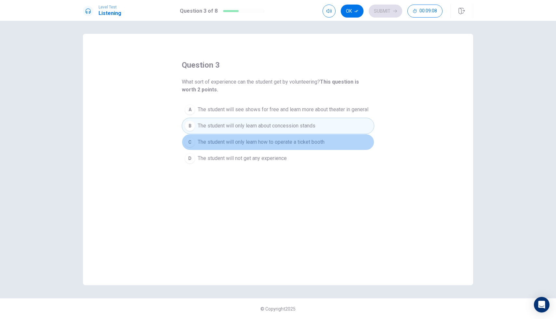
click at [283, 140] on span "The student will only learn how to operate a ticket booth" at bounding box center [261, 142] width 127 height 8
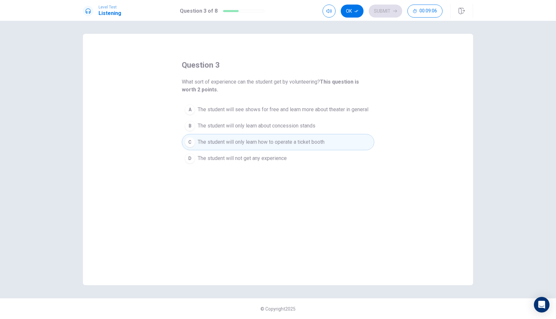
click at [289, 126] on span "The student will only learn about concession stands" at bounding box center [257, 126] width 118 height 8
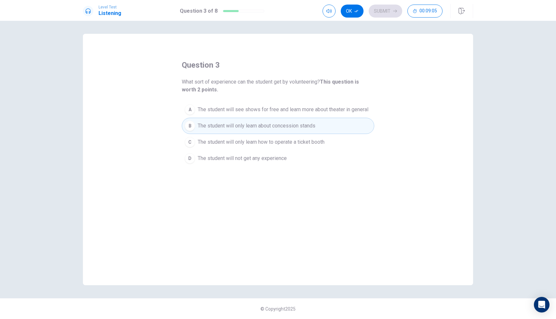
click at [317, 105] on button "A The student will see shows for free and learn more about theater in general" at bounding box center [278, 110] width 193 height 16
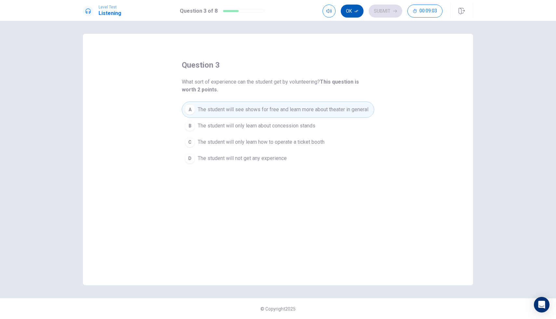
click at [356, 14] on button "Ok" at bounding box center [352, 11] width 23 height 13
click at [375, 7] on button "Submit" at bounding box center [386, 11] width 34 height 13
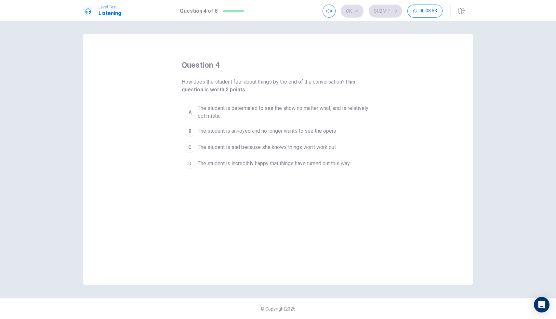
drag, startPoint x: 201, startPoint y: 82, endPoint x: 262, endPoint y: 93, distance: 62.4
click at [277, 86] on span "How does the student feel about things by the end of the conversation? This que…" at bounding box center [278, 86] width 193 height 16
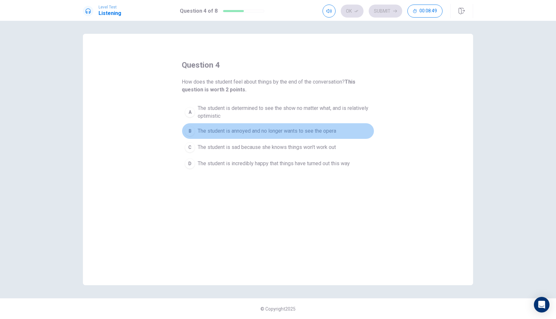
click at [261, 133] on span "The student is annoyed and no longer wants to see the opera" at bounding box center [267, 131] width 139 height 8
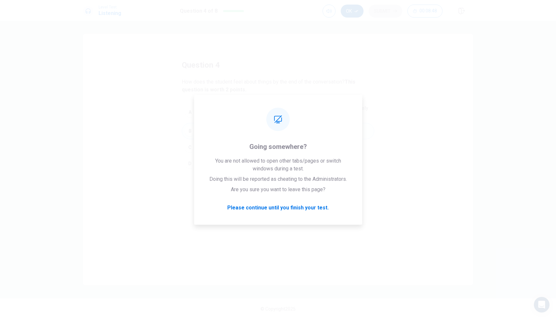
click at [358, 16] on button "Ok" at bounding box center [352, 11] width 23 height 13
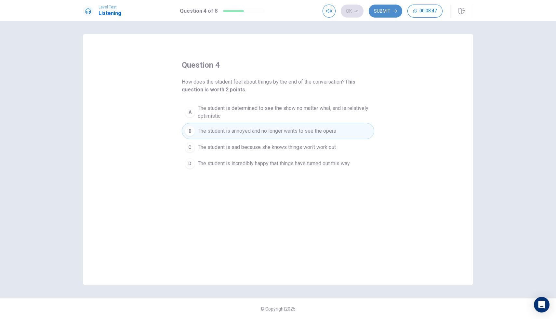
click at [380, 11] on button "Submit" at bounding box center [386, 11] width 34 height 13
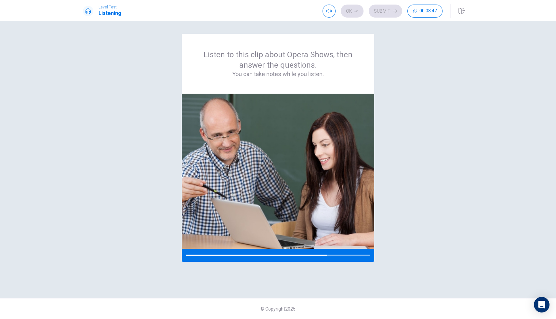
click at [390, 19] on div "Level Test Listening Ok Submit 00:08:47" at bounding box center [278, 10] width 556 height 21
click at [390, 13] on span "00:08:47" at bounding box center [429, 10] width 18 height 5
click at [390, 11] on icon "button" at bounding box center [436, 10] width 5 height 5
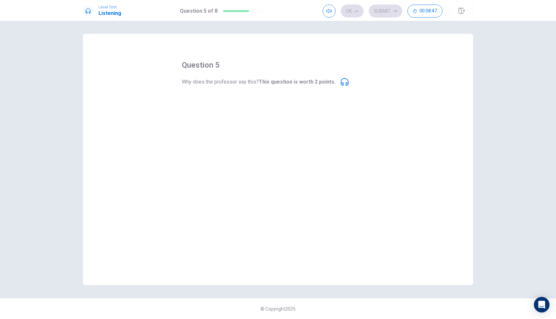
click at [341, 81] on icon at bounding box center [345, 82] width 8 height 8
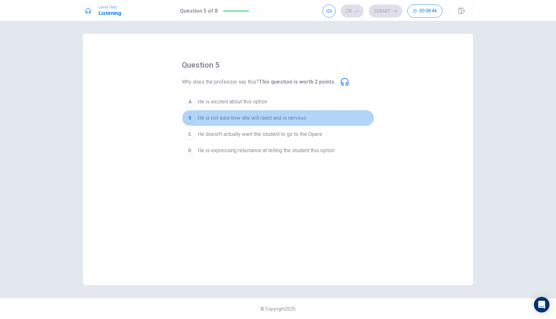
click at [309, 111] on button "B He is not sure how she will react and is nervous" at bounding box center [278, 118] width 193 height 16
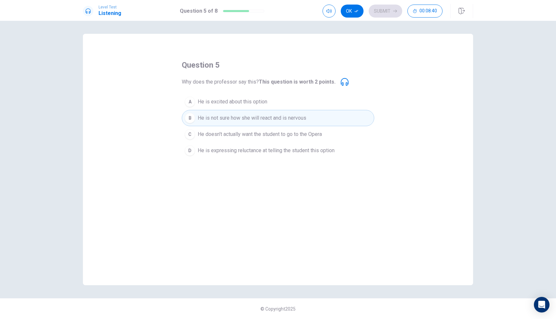
click at [308, 163] on div "question 5 Why does the professor say this? This question is worth 2 points. A …" at bounding box center [278, 159] width 390 height 251
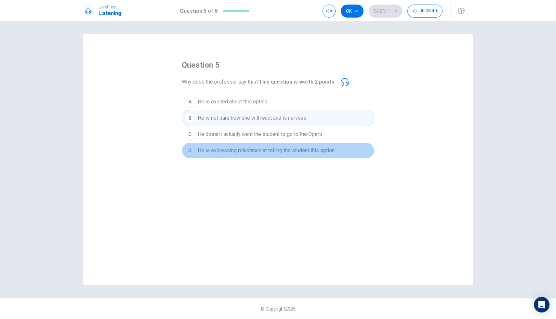
click at [311, 157] on button "D He is expressing reluctance at telling the student this option" at bounding box center [278, 150] width 193 height 16
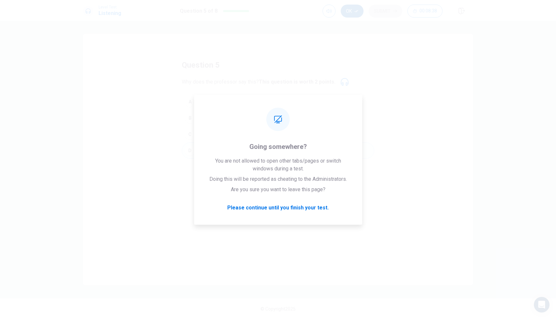
click at [352, 5] on button "Ok" at bounding box center [352, 11] width 23 height 13
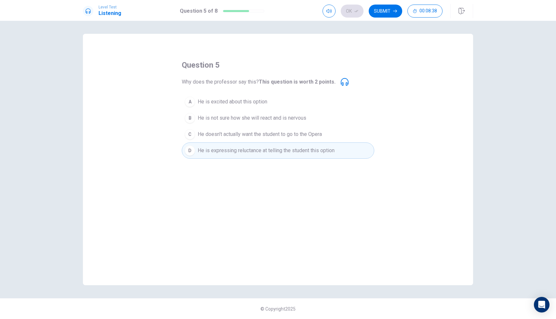
click at [348, 5] on div "Ok Submit 00:08:38" at bounding box center [383, 11] width 120 height 13
click at [387, 9] on button "Submit" at bounding box center [386, 11] width 34 height 13
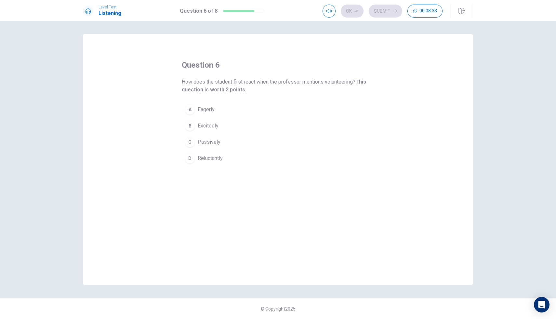
drag, startPoint x: 208, startPoint y: 83, endPoint x: 250, endPoint y: 82, distance: 42.0
click at [250, 82] on span "How does the student first react when the professor mentions volunteering? This…" at bounding box center [278, 86] width 193 height 16
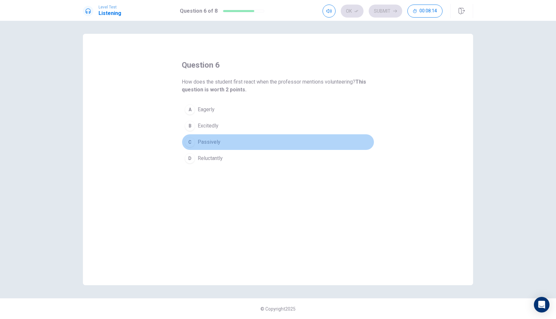
click at [221, 137] on button "C Passively" at bounding box center [278, 142] width 193 height 16
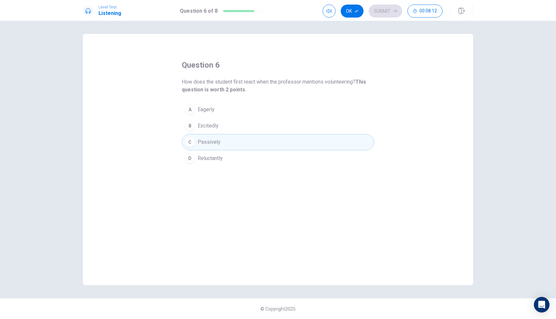
click at [354, 2] on div "Level Test Listening Question 6 of 8 Ok Submit 00:08:12" at bounding box center [278, 10] width 556 height 21
drag, startPoint x: 354, startPoint y: 4, endPoint x: 359, endPoint y: 13, distance: 10.4
click at [359, 13] on div "Ok Submit 00:08:10" at bounding box center [398, 11] width 151 height 14
click at [359, 13] on button "Ok" at bounding box center [352, 11] width 23 height 13
click at [390, 18] on div "Ok Submit 00:08:09" at bounding box center [398, 11] width 151 height 14
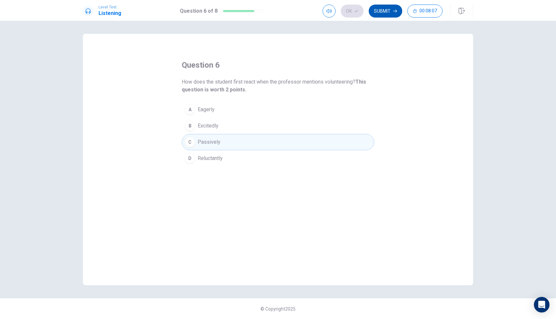
drag, startPoint x: 394, startPoint y: 19, endPoint x: 389, endPoint y: 14, distance: 7.1
click at [389, 14] on div "Level Test Listening Question 6 of 8 Ok Submit 00:08:07" at bounding box center [278, 10] width 556 height 21
click at [389, 14] on button "Submit" at bounding box center [386, 11] width 34 height 13
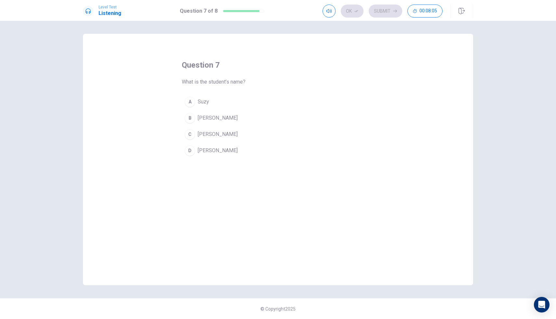
click at [237, 147] on button "D [PERSON_NAME]" at bounding box center [278, 150] width 193 height 16
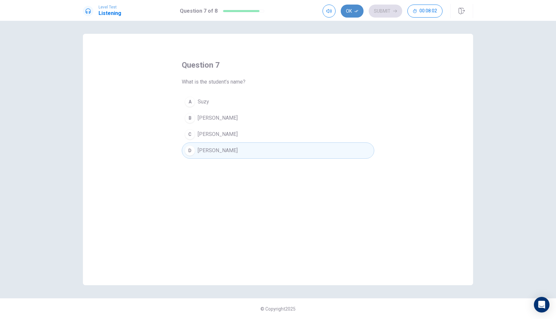
click at [362, 8] on button "Ok" at bounding box center [352, 11] width 23 height 13
click at [379, 8] on button "Submit" at bounding box center [386, 11] width 34 height 13
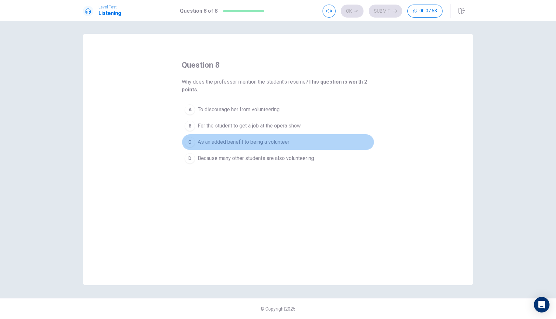
click at [260, 140] on span "As an added benefit to being a volunteer" at bounding box center [244, 142] width 92 height 8
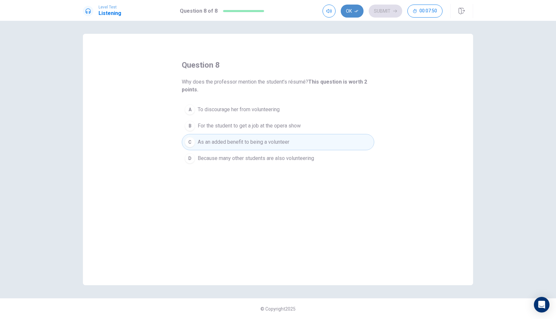
click at [351, 9] on button "Ok" at bounding box center [352, 11] width 23 height 13
click at [373, 9] on button "Submit" at bounding box center [386, 11] width 34 height 13
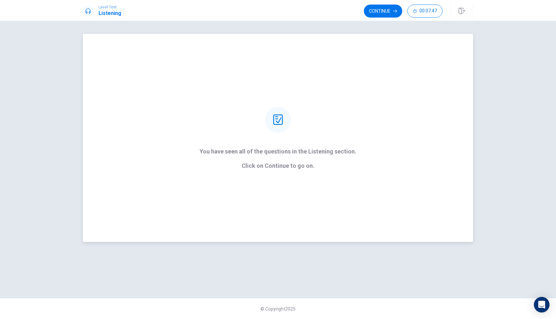
click at [291, 158] on strong "You have seen all of the questions in the Listening section. Click on Continue …" at bounding box center [278, 158] width 157 height 21
click at [282, 176] on div "You have seen all of the questions in the Listening section. Click on Continue …" at bounding box center [278, 138] width 390 height 208
click at [278, 167] on p "Click on Continue to go on." at bounding box center [278, 166] width 157 height 7
click at [377, 12] on button "Continue" at bounding box center [383, 11] width 38 height 13
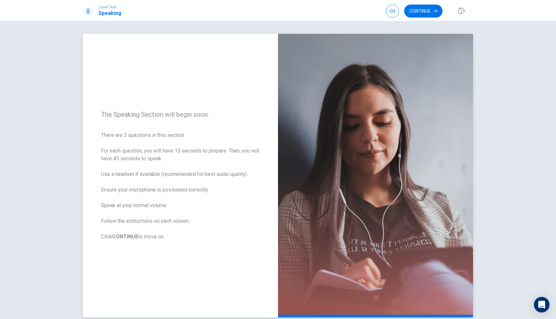
click at [122, 238] on b "CONTINUE" at bounding box center [125, 237] width 26 height 6
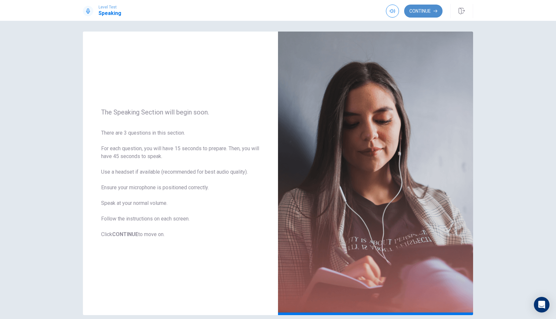
click at [390, 9] on button "Continue" at bounding box center [423, 11] width 38 height 13
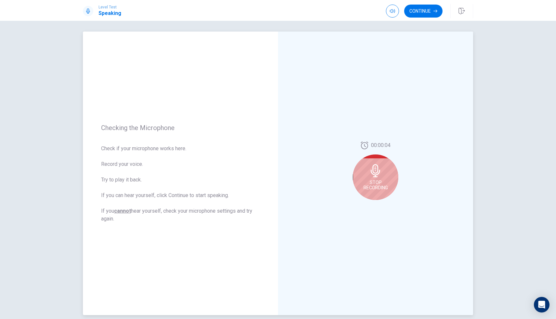
click at [370, 176] on icon at bounding box center [375, 170] width 13 height 13
click at [380, 210] on div "00:00:04" at bounding box center [375, 174] width 195 height 284
click at [381, 205] on icon "Play Audio" at bounding box center [382, 205] width 3 height 4
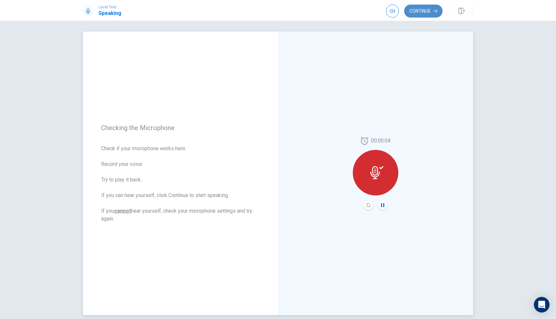
click at [390, 15] on button "Continue" at bounding box center [423, 11] width 38 height 13
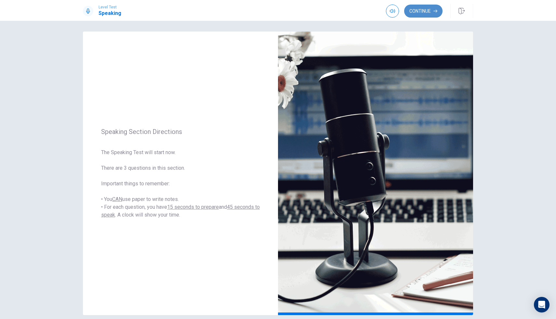
click at [390, 14] on button "Continue" at bounding box center [423, 11] width 38 height 13
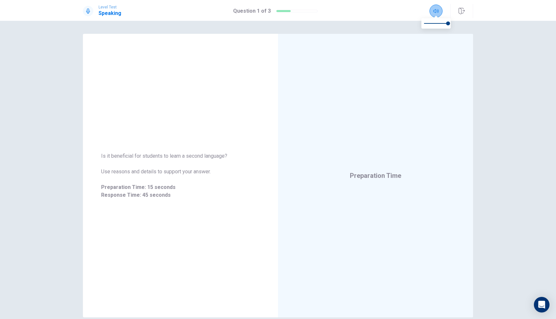
click at [390, 10] on button "button" at bounding box center [436, 11] width 13 height 13
click at [390, 52] on div "Preparation Time" at bounding box center [375, 176] width 195 height 284
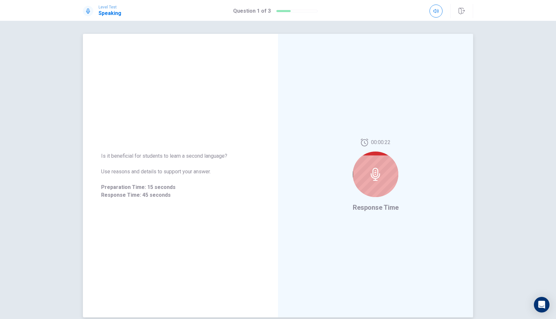
click at [377, 191] on div at bounding box center [376, 175] width 46 height 46
click at [378, 175] on icon at bounding box center [375, 174] width 9 height 13
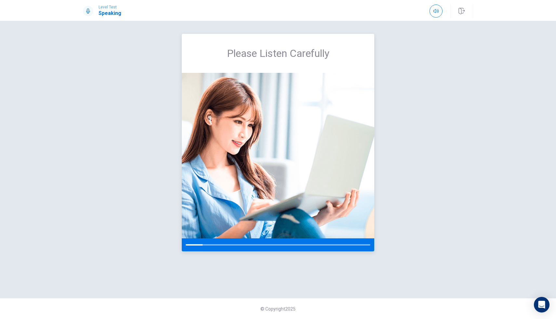
click at [344, 245] on div at bounding box center [278, 244] width 185 height 1
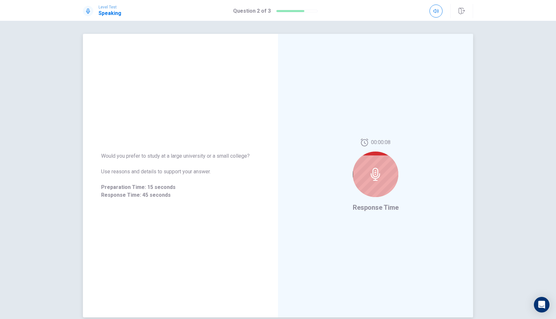
click at [390, 47] on div "00:00:08 Response Time" at bounding box center [375, 176] width 195 height 284
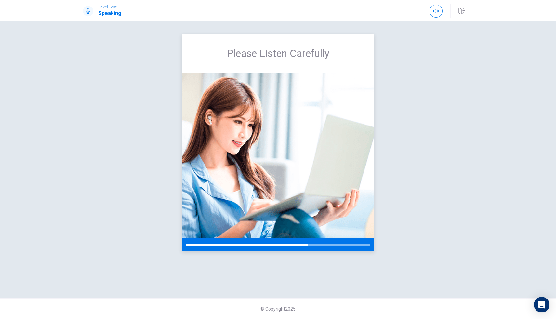
click at [309, 242] on div at bounding box center [278, 244] width 193 height 13
click at [347, 245] on div at bounding box center [274, 244] width 176 height 1
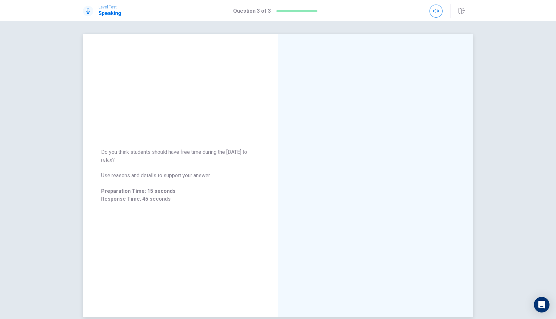
drag, startPoint x: 260, startPoint y: 154, endPoint x: 256, endPoint y: 156, distance: 3.9
click at [256, 156] on span "Do you think students should have free time during the [DATE] to relax?" at bounding box center [180, 156] width 159 height 16
drag, startPoint x: 258, startPoint y: 152, endPoint x: 250, endPoint y: 153, distance: 7.5
click at [250, 153] on span "Do you think students should have free time during the [DATE] to relax?" at bounding box center [180, 156] width 159 height 16
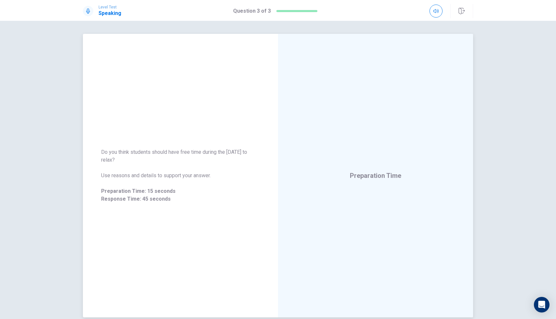
click at [250, 153] on span "Do you think students should have free time during the [DATE] to relax?" at bounding box center [180, 156] width 159 height 16
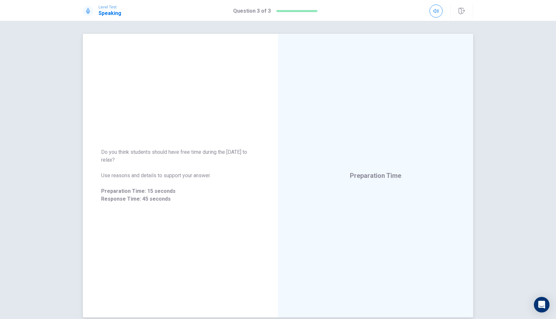
click at [250, 153] on span "Do you think students should have free time during the [DATE] to relax?" at bounding box center [180, 156] width 159 height 16
click at [253, 155] on span "Do you think students should have free time during the [DATE] to relax?" at bounding box center [180, 156] width 159 height 16
click at [262, 176] on div "Do you think students should have free time during the [DATE] to relax? Use rea…" at bounding box center [180, 176] width 195 height 70
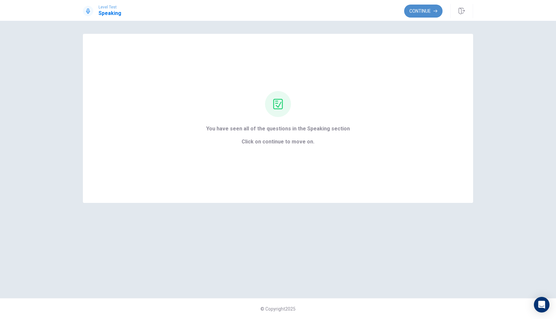
click at [390, 10] on button "Continue" at bounding box center [423, 11] width 38 height 13
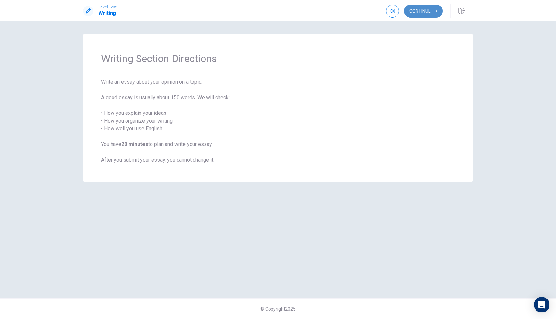
click at [390, 11] on icon "button" at bounding box center [436, 11] width 4 height 4
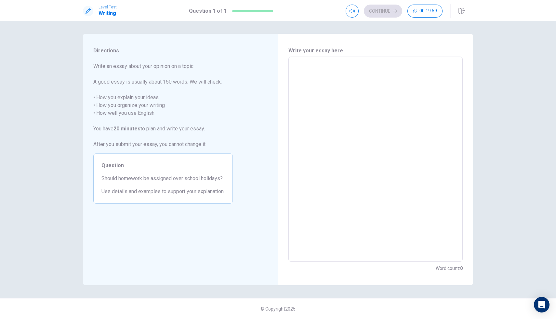
click at [380, 71] on textarea at bounding box center [375, 159] width 165 height 195
click at [368, 66] on textarea at bounding box center [375, 159] width 165 height 195
click at [368, 67] on textarea at bounding box center [375, 159] width 165 height 195
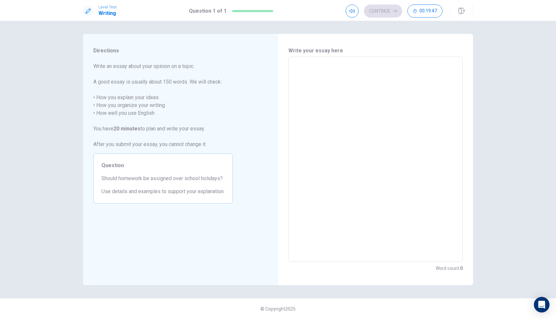
click at [368, 67] on textarea at bounding box center [375, 159] width 165 height 195
type textarea "Y"
type textarea "x"
type textarea "Ye"
type textarea "x"
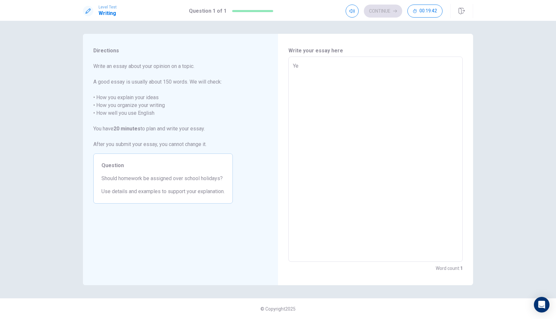
type textarea "Yes"
type textarea "x"
type textarea "Ye"
type textarea "x"
type textarea "Y"
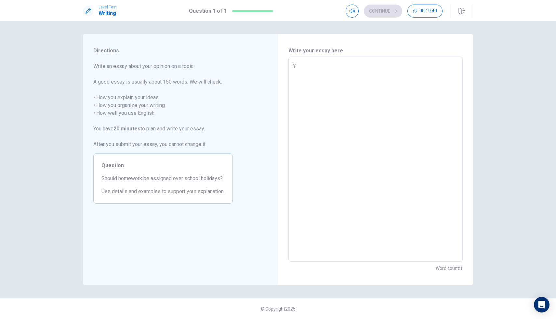
type textarea "x"
type textarea "N"
type textarea "x"
type textarea "No"
type textarea "x"
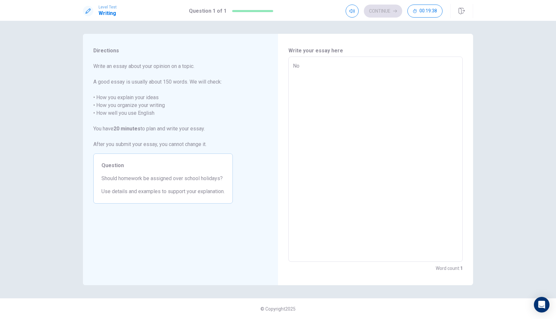
type textarea "No,"
type textarea "x"
type textarea "No,"
type textarea "x"
type textarea "No, I"
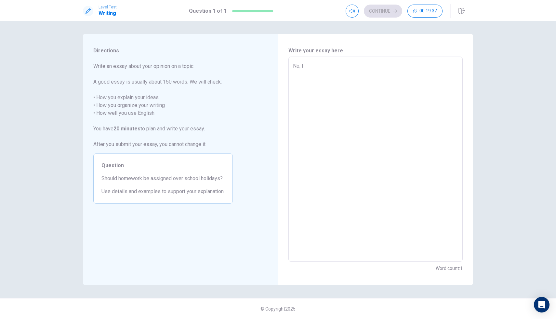
type textarea "x"
type textarea "No, I"
type textarea "x"
type textarea "No, I d"
type textarea "x"
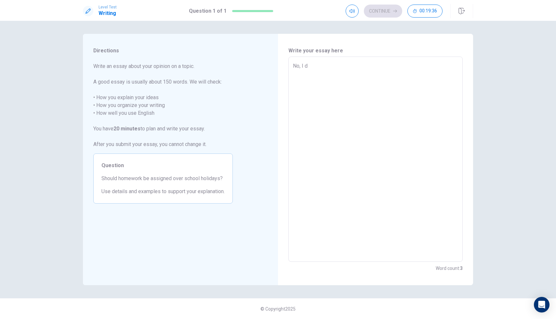
type textarea "No, I do"
type textarea "x"
type textarea "No, I don"
type textarea "x"
type textarea "No, I don'"
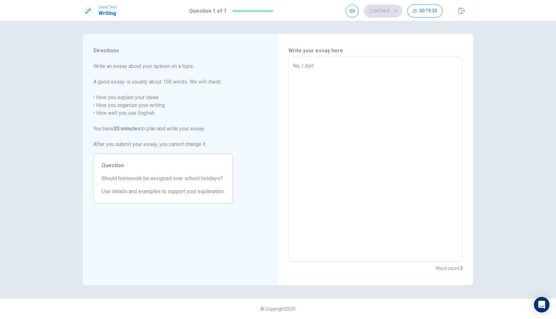
type textarea "x"
type textarea "No, I don't"
type textarea "x"
type textarea "No, I don't"
type textarea "x"
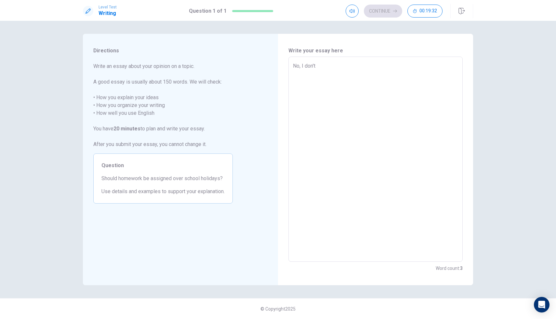
type textarea "No, I don't t"
type textarea "x"
type textarea "No, I don't th"
type textarea "x"
type textarea "No, I don't thi"
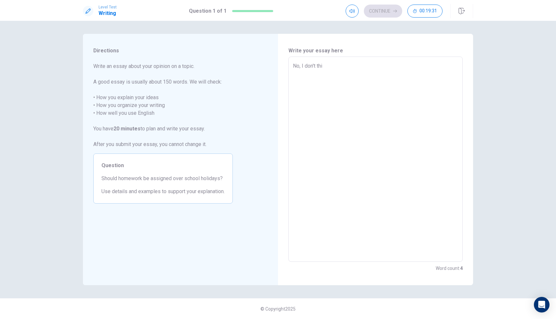
type textarea "x"
type textarea "No, I don't thin"
type textarea "x"
type textarea "No, I don't thi"
type textarea "x"
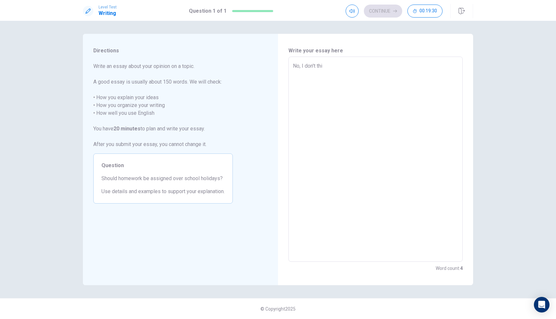
type textarea "No, I don't th"
type textarea "x"
type textarea "No, I don't t"
type textarea "x"
type textarea "No, I don't"
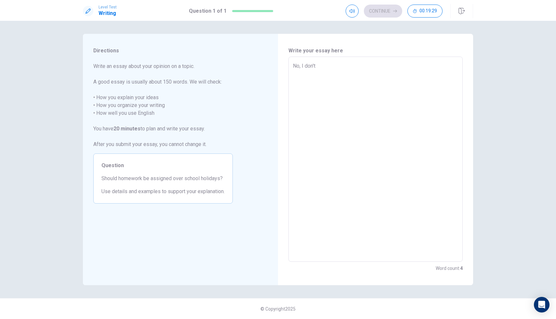
type textarea "x"
type textarea "No, I don't"
type textarea "x"
type textarea "No, I don'"
type textarea "x"
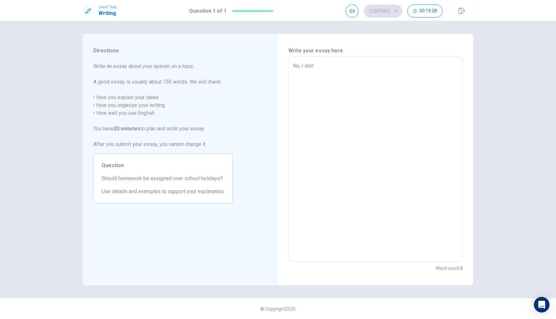
type textarea "No, I don"
type textarea "x"
type textarea "No, I do"
type textarea "x"
type textarea "No, I d"
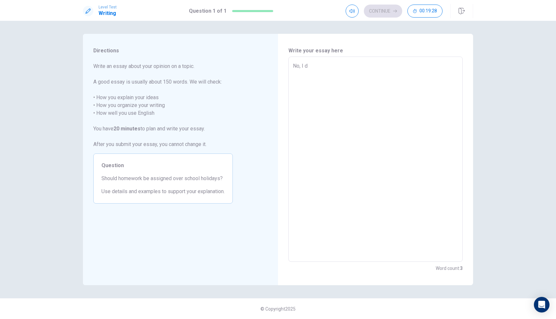
type textarea "x"
type textarea "No, I"
type textarea "x"
type textarea "No, I"
type textarea "x"
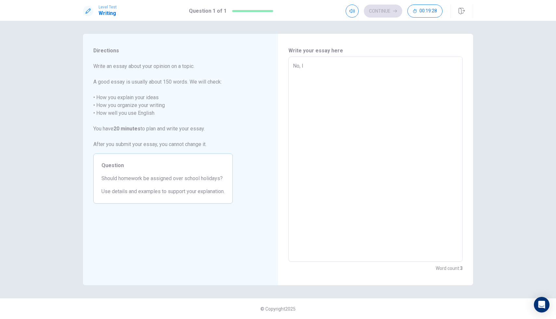
type textarea "No,"
type textarea "x"
type textarea "No,"
type textarea "x"
type textarea "No"
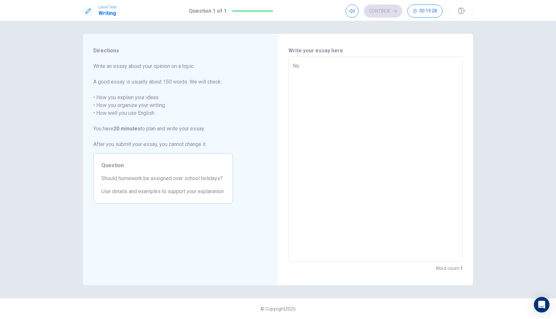
type textarea "x"
type textarea "N"
type textarea "x"
type textarea "Y"
type textarea "x"
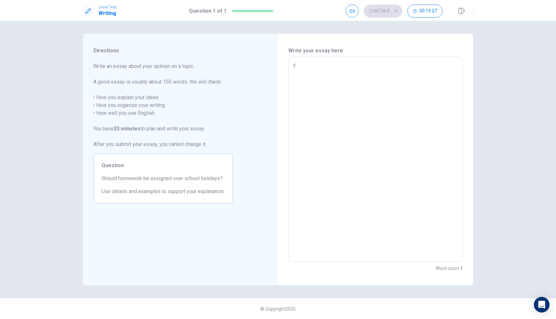
type textarea "Ye"
type textarea "x"
type textarea "Yes"
type textarea "x"
type textarea "Yes."
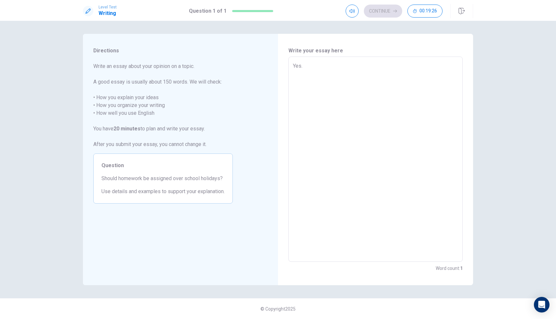
type textarea "x"
type textarea "Yes"
type textarea "x"
type textarea "Yes,"
type textarea "x"
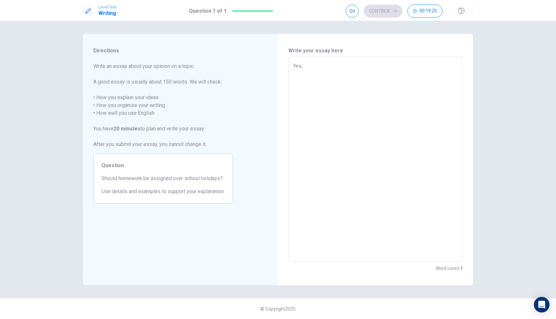
type textarea "Yes,"
type textarea "x"
type textarea "Yes, I"
type textarea "x"
type textarea "Yes, I"
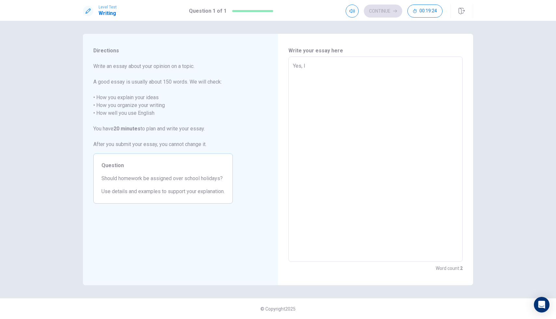
type textarea "x"
type textarea "Yes, I t"
type textarea "x"
type textarea "Yes, I th"
type textarea "x"
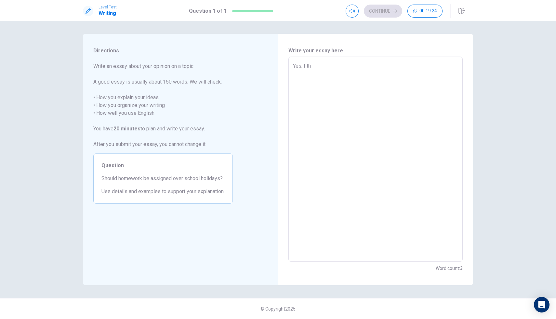
type textarea "Yes, I thi"
type textarea "x"
type textarea "Yes, I thin"
type textarea "x"
type textarea "Yes, I think"
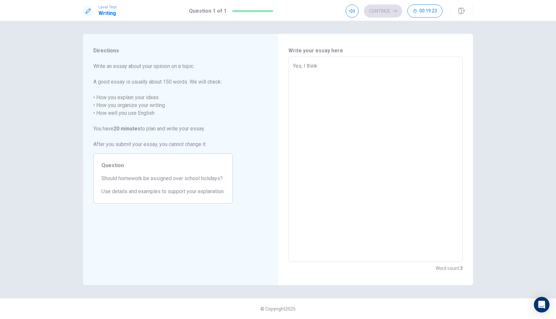
type textarea "x"
type textarea "Yes, I think"
type textarea "x"
type textarea "Yes, I think s"
type textarea "x"
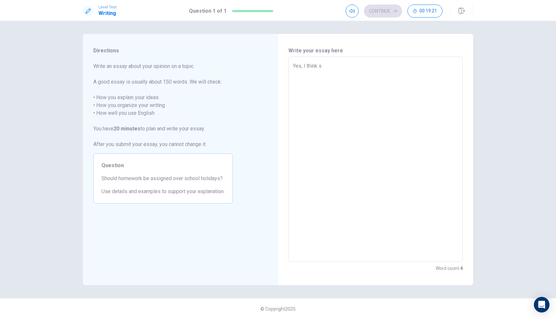
type textarea "Yes, I think st"
type textarea "x"
type textarea "Yes, I think stu"
type textarea "x"
type textarea "Yes, I think stuf"
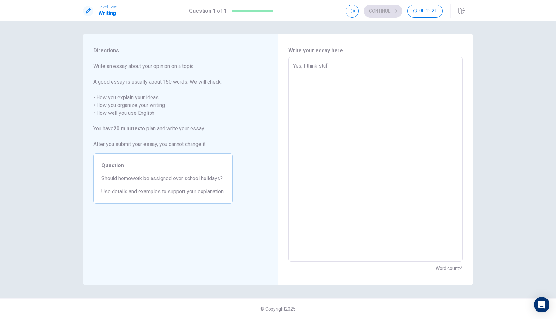
type textarea "x"
type textarea "Yes, I think stu"
type textarea "x"
type textarea "Yes, I think stud"
type textarea "x"
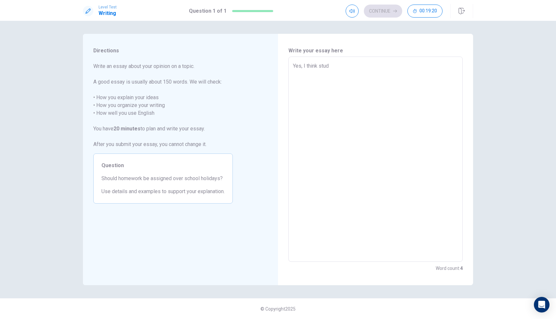
type textarea "Yes, I think stude"
type textarea "x"
type textarea "Yes, I think studen"
type textarea "x"
type textarea "Yes, I think student"
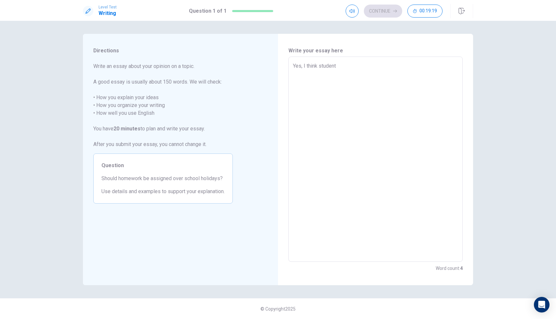
type textarea "x"
type textarea "Yes, I think students"
type textarea "x"
type textarea "Yes, I think students"
type textarea "x"
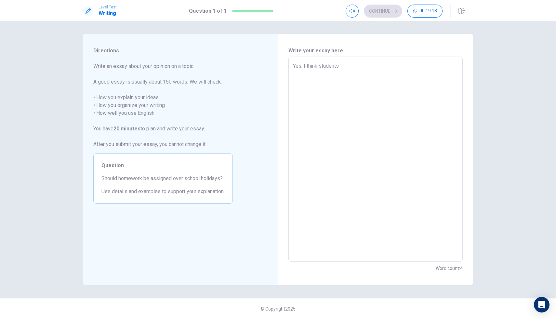
type textarea "Yes, I think students s"
type textarea "x"
type textarea "Yes, I think students sh"
type textarea "x"
type textarea "Yes, I think students sho"
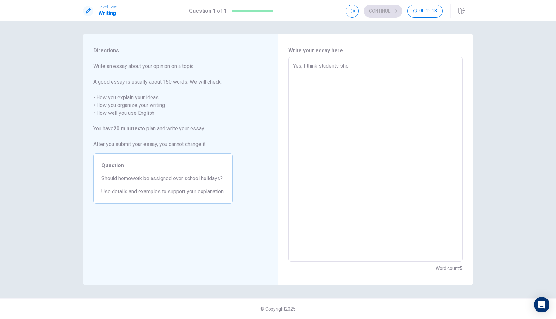
type textarea "x"
type textarea "Yes, I think students shou"
type textarea "x"
type textarea "Yes, I think students shoul"
type textarea "x"
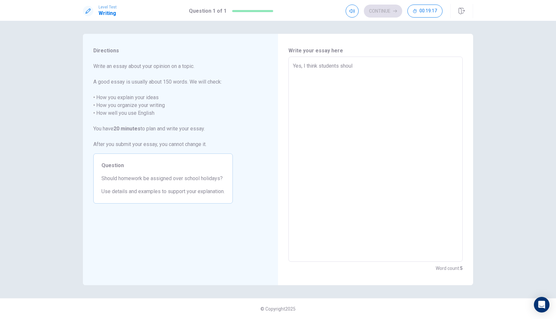
type textarea "Yes, I think students should"
type textarea "x"
type textarea "Yes, I think students should"
type textarea "x"
type textarea "Yes, I think students should h"
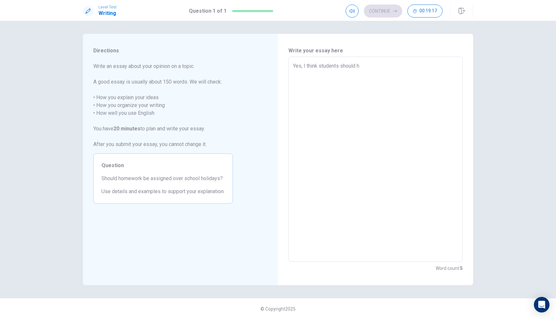
type textarea "x"
type textarea "Yes, I think students should ha"
type textarea "x"
type textarea "Yes, I think students should hav"
type textarea "x"
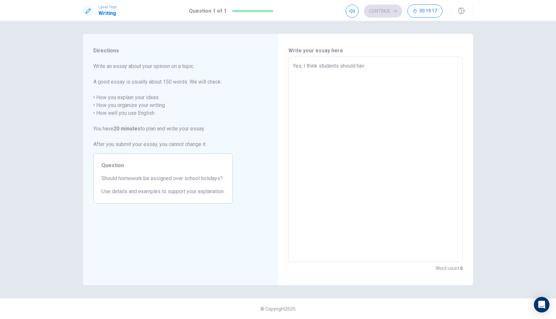
type textarea "Yes, I think students should have"
type textarea "x"
type textarea "Yes, I think students should have"
type textarea "x"
type textarea "Yes, I think students should have h"
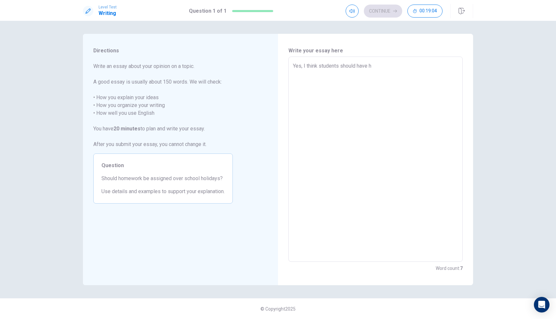
type textarea "x"
type textarea "Yes, I think students should have ho"
type textarea "x"
type textarea "Yes, I think students should have hom"
type textarea "x"
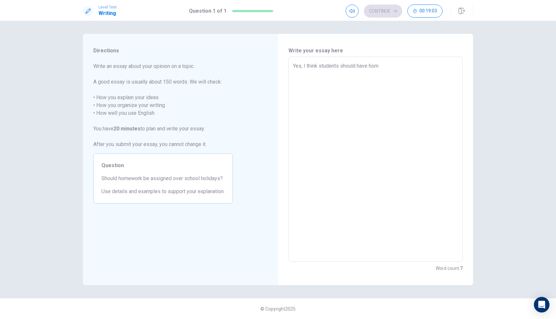
type textarea "Yes, I think students should have home"
type textarea "x"
type textarea "Yes, I think students should have homew"
type textarea "x"
type textarea "Yes, I think students should have homewo"
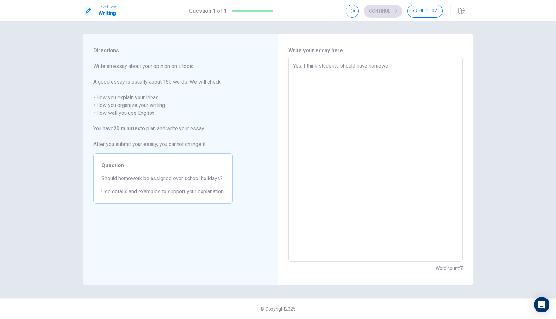
type textarea "x"
type textarea "Yes, I think students should have homewor"
type textarea "x"
type textarea "Yes, I think students should have homework"
type textarea "x"
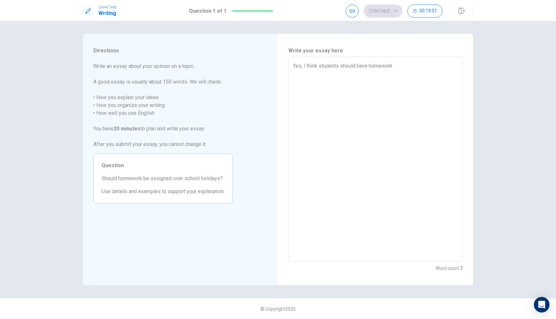
type textarea "Yes, I think students should have homework"
type textarea "x"
type textarea "Yes, I think students should have homework d"
type textarea "x"
type textarea "Yes, I think students should have homework du"
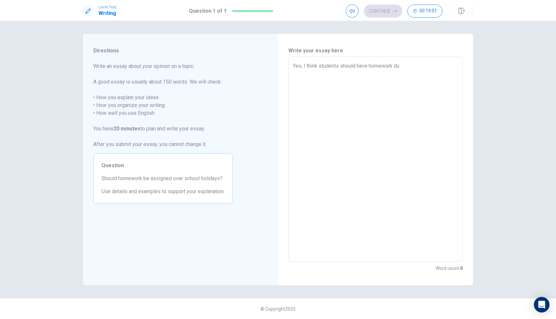
type textarea "x"
type textarea "Yes, I think students should have homework dur"
type textarea "x"
type textarea "Yes, I think students should have homework duri"
type textarea "x"
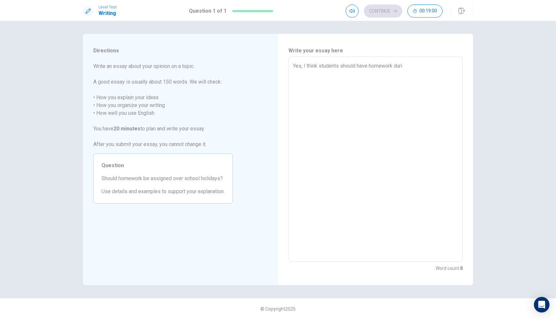
type textarea "Yes, I think students should have homework durin"
type textarea "x"
type textarea "Yes, I think students should have homework during"
type textarea "x"
type textarea "Yes, I think students should have homework during"
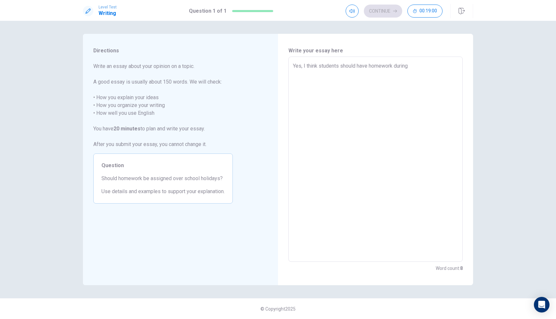
type textarea "x"
type textarea "Yes, I think students should have homework during t"
type textarea "x"
type textarea "Yes, I think students should have homework during th"
type textarea "x"
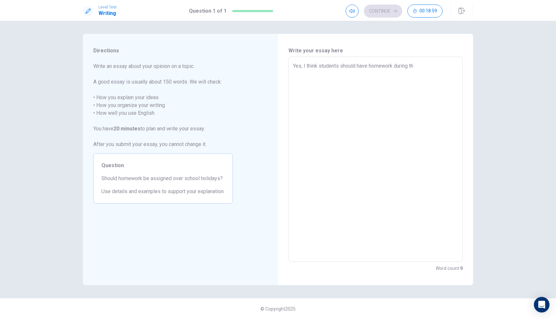
type textarea "Yes, I think students should have homework during the"
type textarea "x"
type textarea "Yes, I think students should have homework during the"
type textarea "x"
type textarea "Yes, I think students should have homework during the s"
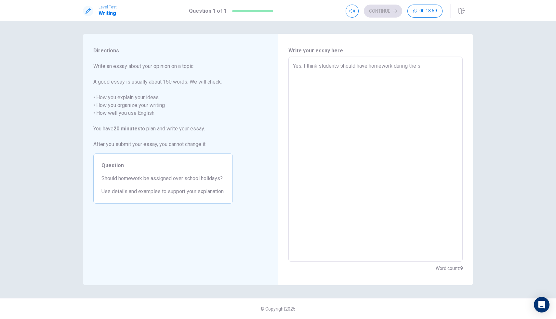
type textarea "x"
type textarea "Yes, I think students should have homework during the sc"
type textarea "x"
type textarea "Yes, I think students should have homework during the sch"
type textarea "x"
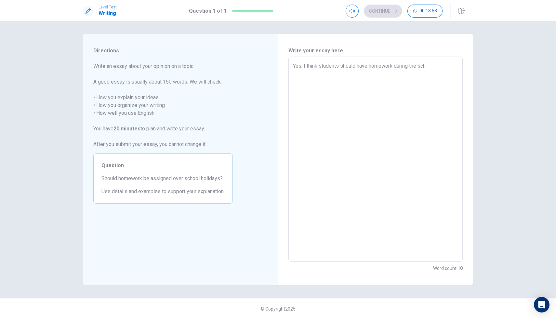
type textarea "Yes, I think students should have homework during the scho"
type textarea "x"
type textarea "Yes, I think students should have homework during the schoo"
type textarea "x"
type textarea "Yes, I think students should have homework during the school"
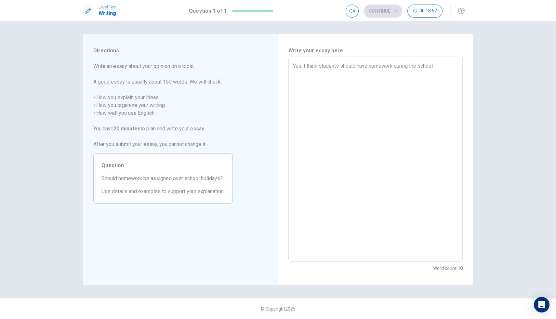
type textarea "x"
click at [293, 65] on textarea "Yes, I think students should have homework during the school holidays, it is be…" at bounding box center [375, 159] width 165 height 195
click at [357, 87] on textarea "Yes, I think students should have homework during the school holidays, it is be…" at bounding box center [375, 159] width 165 height 195
click at [335, 86] on textarea "Yes, I think students should have homework during the school holidays, it is be…" at bounding box center [375, 159] width 165 height 195
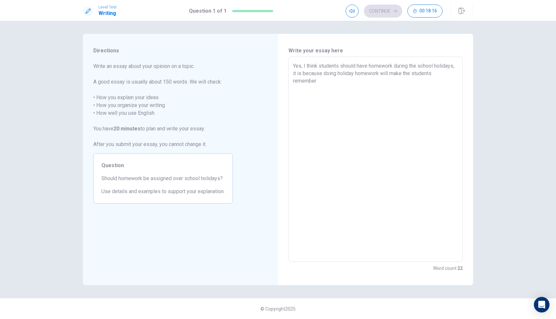
click at [335, 86] on textarea "Yes, I think students should have homework during the school holidays, it is be…" at bounding box center [375, 159] width 165 height 195
click at [335, 87] on textarea "Yes, I think students should have homework during the school holidays, it is be…" at bounding box center [375, 159] width 165 height 195
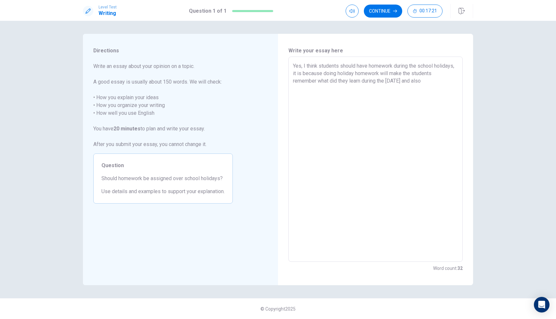
click at [310, 78] on textarea "Yes, I think students should have homework during the school holidays, it is be…" at bounding box center [375, 159] width 165 height 195
click at [390, 91] on textarea "Yes, I think students should have homework during the school holidays, it is be…" at bounding box center [375, 159] width 165 height 195
click at [390, 87] on textarea "Yes, I think students should have homework during the school holidays, it is be…" at bounding box center [375, 159] width 165 height 195
click at [390, 79] on textarea "Yes, I think students should have homework during the school holidays, it is be…" at bounding box center [375, 159] width 165 height 195
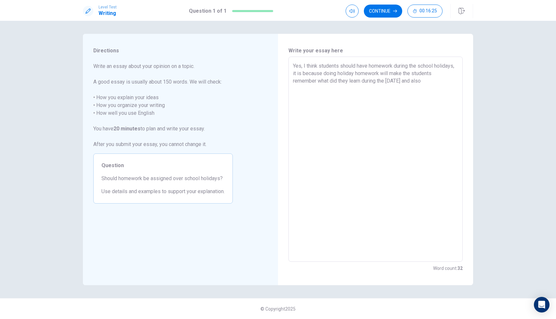
click at [390, 79] on textarea "Yes, I think students should have homework during the school holidays, it is be…" at bounding box center [375, 159] width 165 height 195
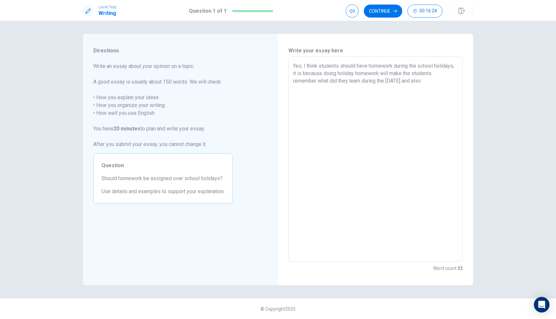
click at [390, 79] on textarea "Yes, I think students should have homework during the school holidays, it is be…" at bounding box center [375, 159] width 165 height 195
click at [390, 83] on textarea "Yes, I think students should have homework during the school holidays, it is be…" at bounding box center [375, 159] width 165 height 195
click at [370, 87] on textarea "Yes, I think students should have homework during the school holidays, it is be…" at bounding box center [375, 159] width 165 height 195
click at [365, 87] on textarea "Yes, I think students should have homework during the school holidays, it is be…" at bounding box center [375, 159] width 165 height 195
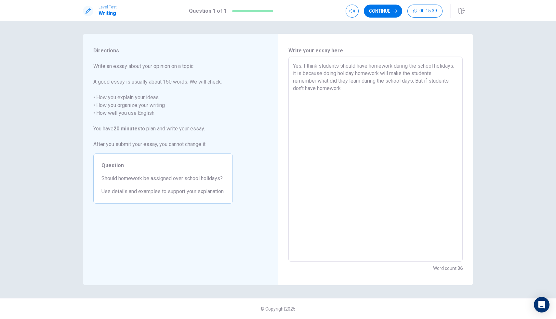
click at [363, 87] on textarea "Yes, I think students should have homework during the school holidays, it is be…" at bounding box center [375, 159] width 165 height 195
drag, startPoint x: 363, startPoint y: 87, endPoint x: 299, endPoint y: 54, distance: 71.7
click at [299, 54] on div "Write your essay here Yes, I think students should have homework during the sch…" at bounding box center [376, 159] width 174 height 225
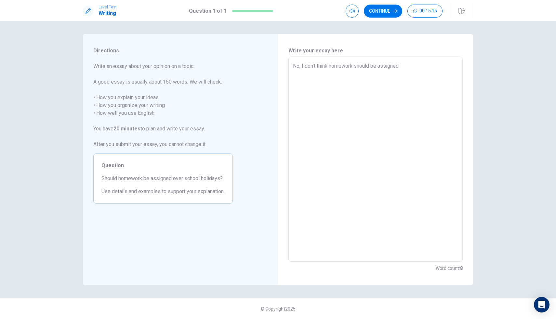
click at [374, 67] on textarea "No, I don't think homework should be assigned" at bounding box center [375, 159] width 165 height 195
click at [373, 67] on textarea "No, I don't think homework should be assigned" at bounding box center [375, 159] width 165 height 195
click at [390, 60] on div "No, I don't think homework should not be assigned x ​" at bounding box center [376, 159] width 174 height 205
click at [390, 61] on div "No, I don't think homework should not be assigned x ​" at bounding box center [376, 159] width 174 height 205
click at [390, 63] on textarea "No, I don't think homework should not be assigned" at bounding box center [375, 159] width 165 height 195
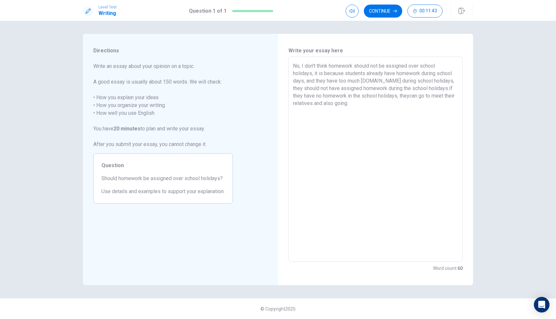
click at [390, 94] on textarea "No, I don't think homework should not be assigned over school holidays, it is b…" at bounding box center [375, 159] width 165 height 195
click at [367, 107] on textarea "No, I don't think homework should not be assigned over school holidays, it is b…" at bounding box center [375, 159] width 165 height 195
click at [381, 9] on button "Continue" at bounding box center [383, 11] width 38 height 13
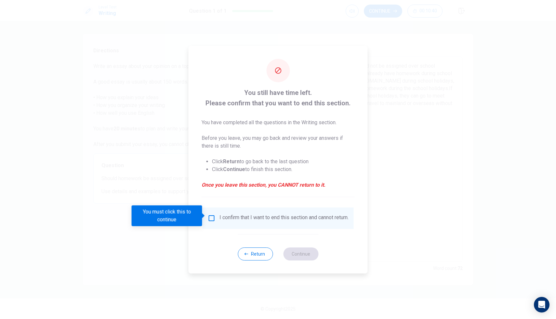
click at [204, 214] on span at bounding box center [204, 215] width 4 height 5
click at [212, 215] on input "You must click this to continue" at bounding box center [212, 218] width 8 height 8
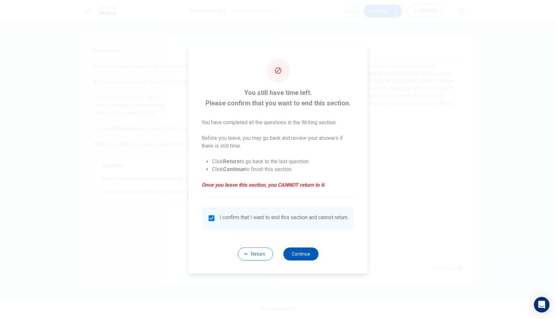
click at [295, 259] on button "Continue" at bounding box center [300, 254] width 35 height 13
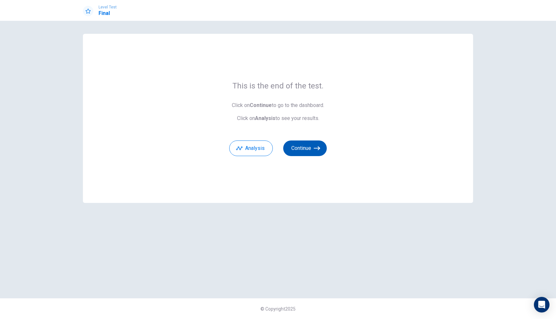
click at [318, 148] on icon "button" at bounding box center [317, 148] width 7 height 7
